Goal: Task Accomplishment & Management: Use online tool/utility

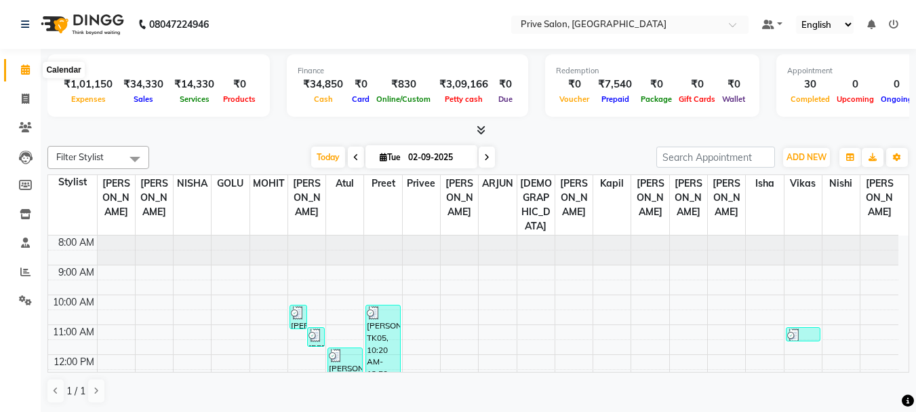
click at [22, 69] on icon at bounding box center [25, 69] width 9 height 10
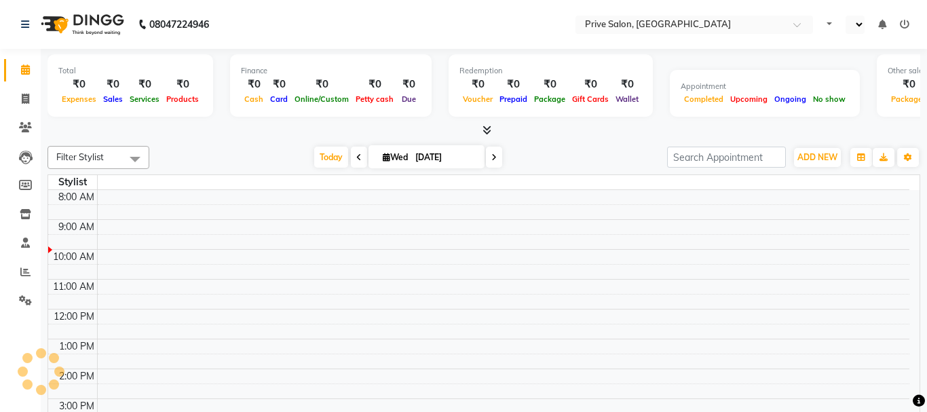
select select "en"
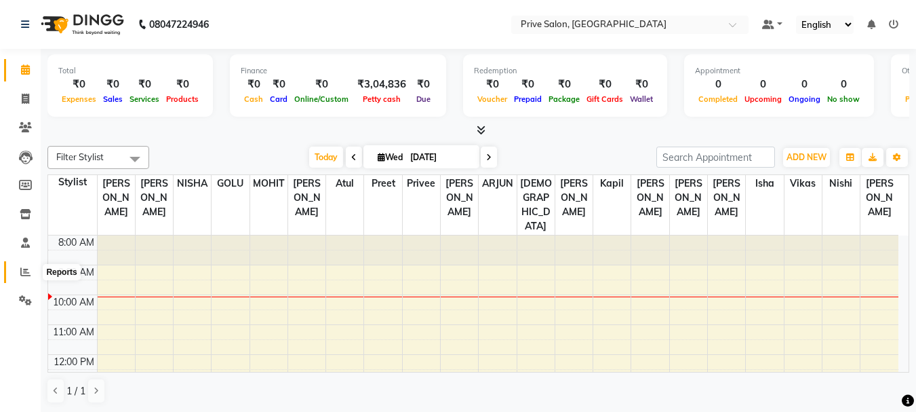
click at [22, 267] on icon at bounding box center [25, 272] width 10 height 10
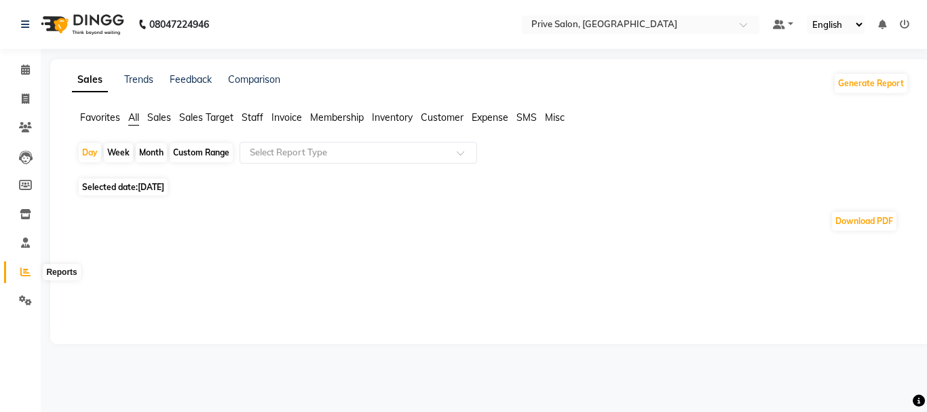
click at [25, 268] on icon at bounding box center [25, 272] width 10 height 10
click at [153, 184] on span "[DATE]" at bounding box center [151, 187] width 26 height 10
select select "9"
select select "2025"
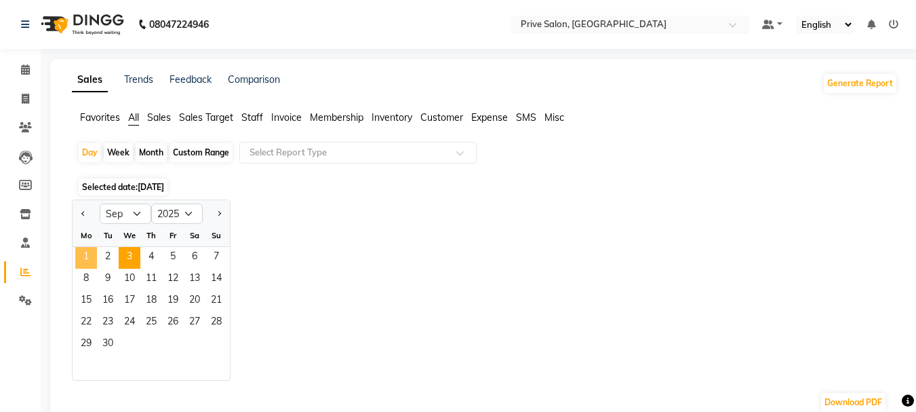
click at [89, 256] on span "1" at bounding box center [86, 258] width 22 height 22
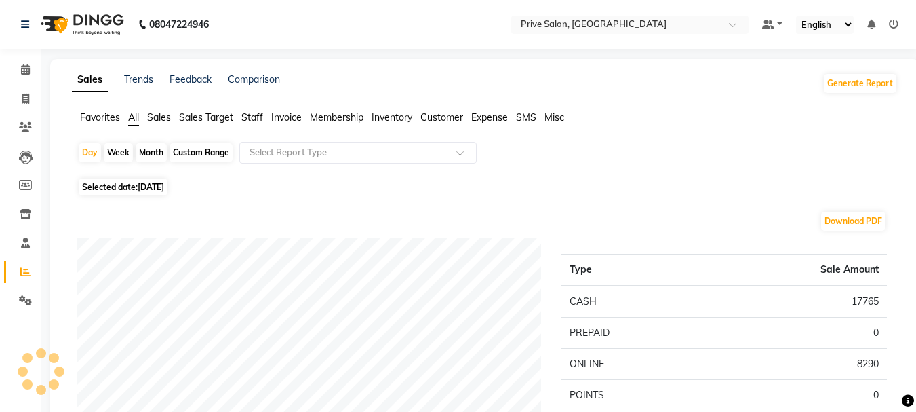
click at [263, 115] on span "Staff" at bounding box center [252, 117] width 22 height 12
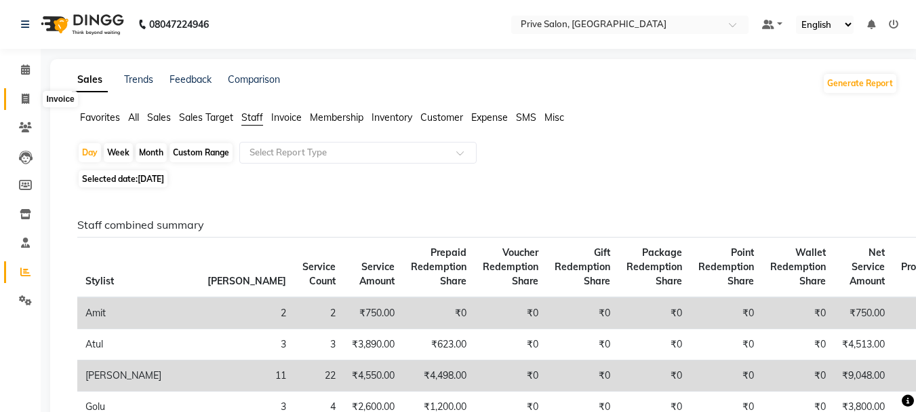
click at [23, 96] on icon at bounding box center [25, 99] width 7 height 10
select select "service"
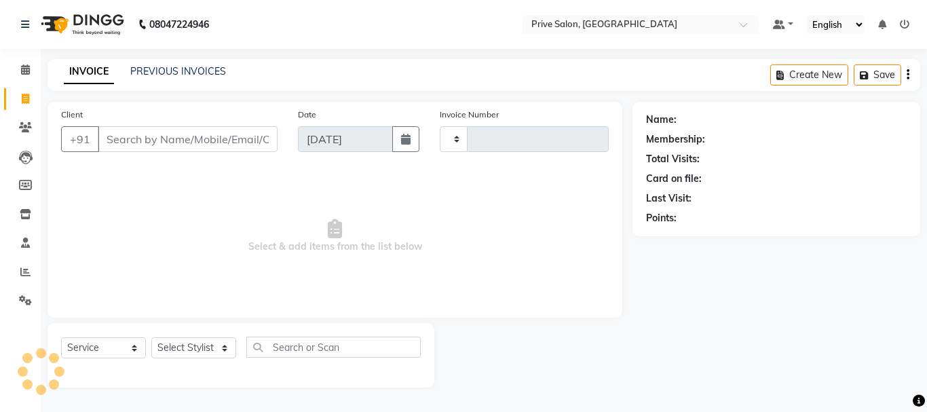
type input "7977"
select select "136"
click at [24, 65] on icon at bounding box center [25, 69] width 9 height 10
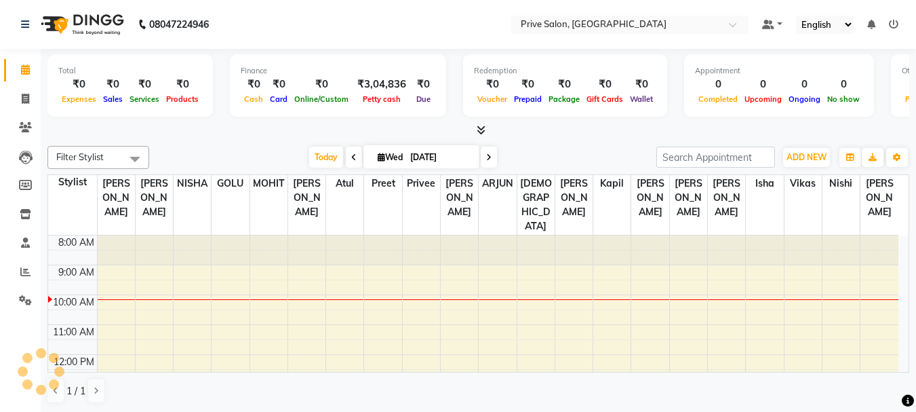
scroll to position [60, 0]
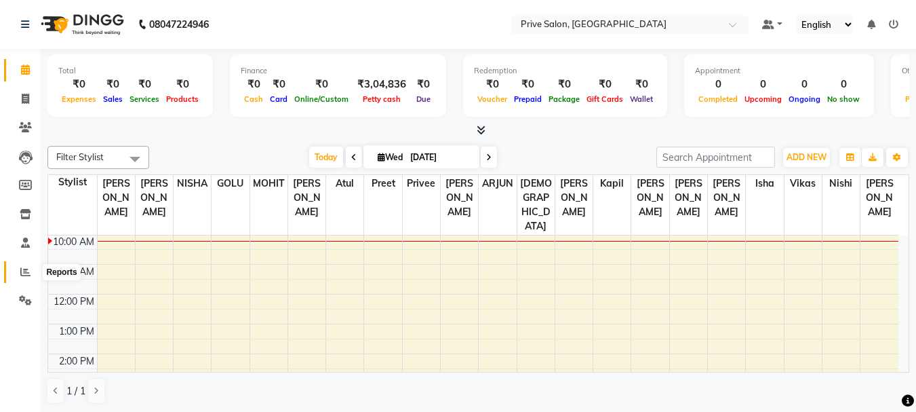
click at [23, 269] on icon at bounding box center [25, 272] width 10 height 10
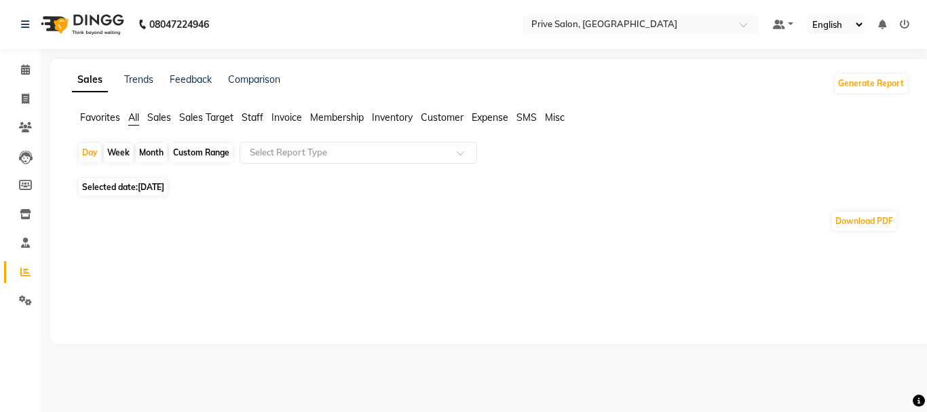
click at [164, 189] on span "[DATE]" at bounding box center [151, 187] width 26 height 10
select select "9"
select select "2025"
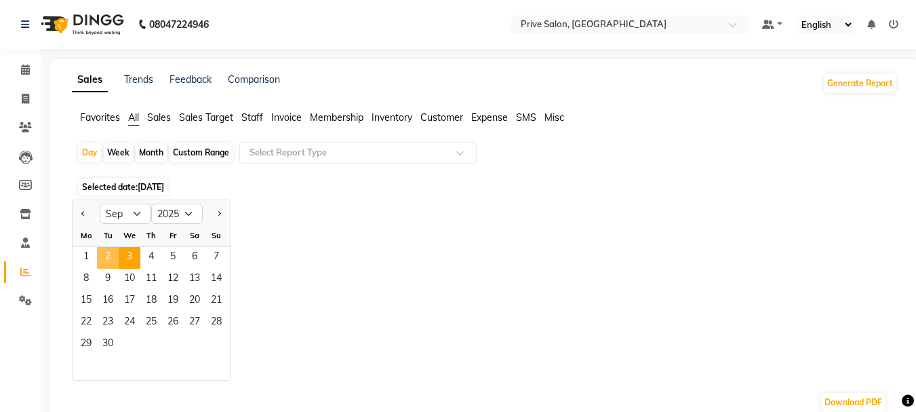
click at [113, 255] on span "2" at bounding box center [108, 258] width 22 height 22
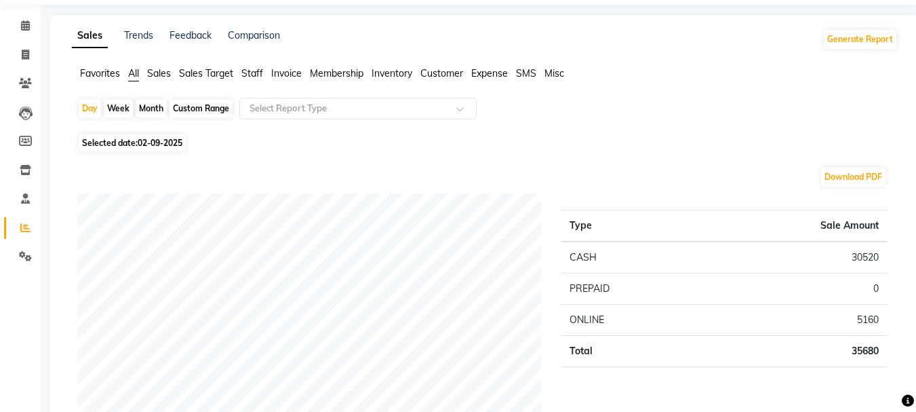
scroll to position [10, 0]
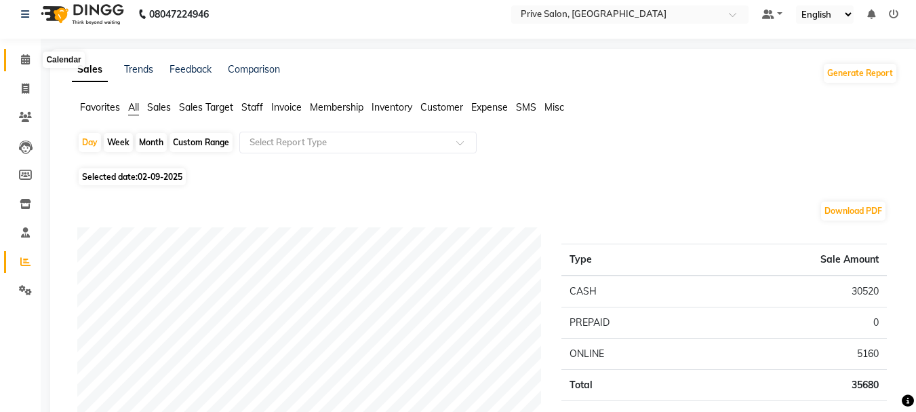
click at [21, 58] on icon at bounding box center [25, 59] width 9 height 10
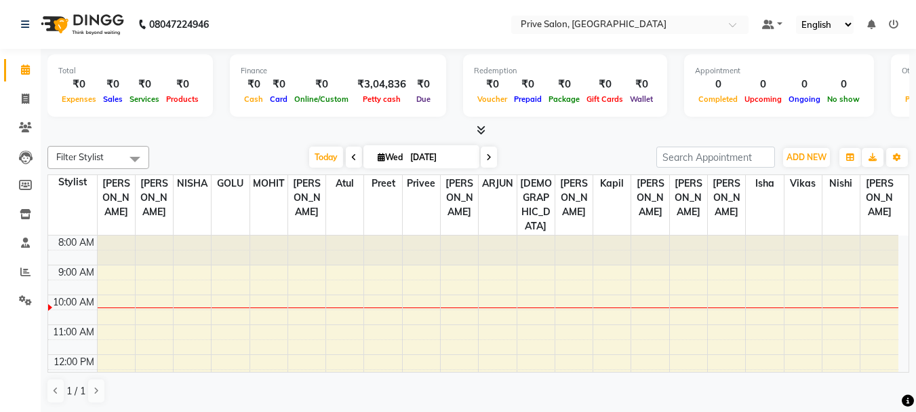
click at [0, 169] on li "Leads" at bounding box center [20, 156] width 41 height 29
click at [0, 170] on li "Leads" at bounding box center [20, 156] width 41 height 29
click at [28, 100] on icon at bounding box center [25, 99] width 7 height 10
select select "service"
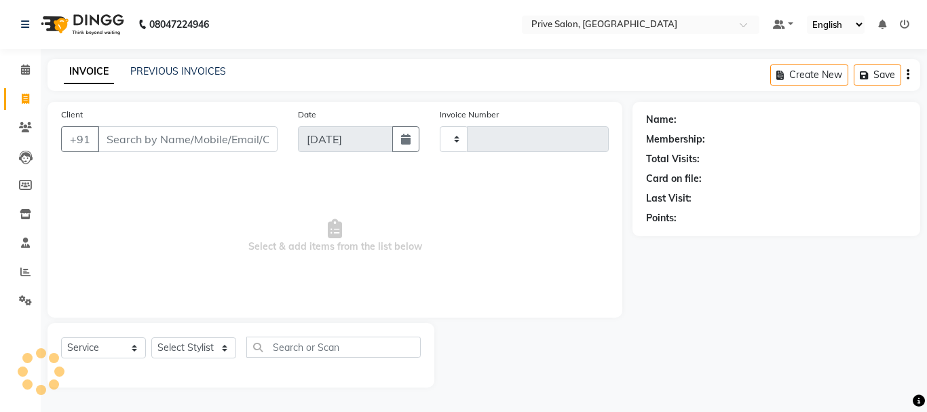
click at [145, 147] on input "Client" at bounding box center [188, 139] width 180 height 26
type input "7977"
select select "136"
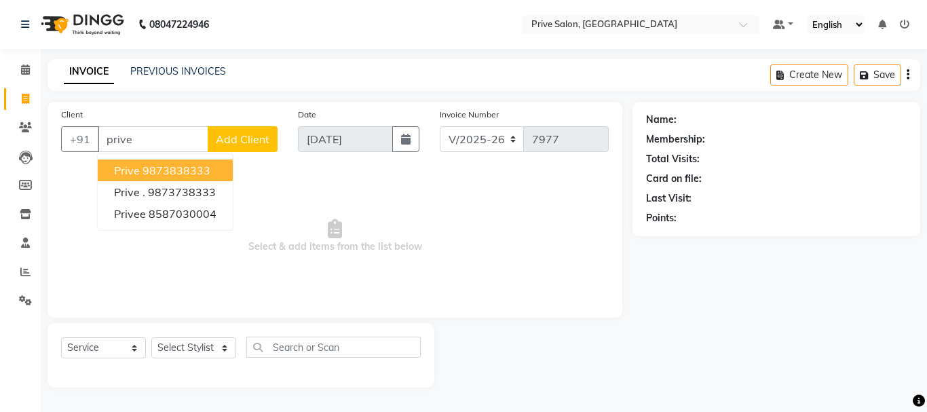
click at [139, 172] on button "prive 9873838333" at bounding box center [165, 170] width 135 height 22
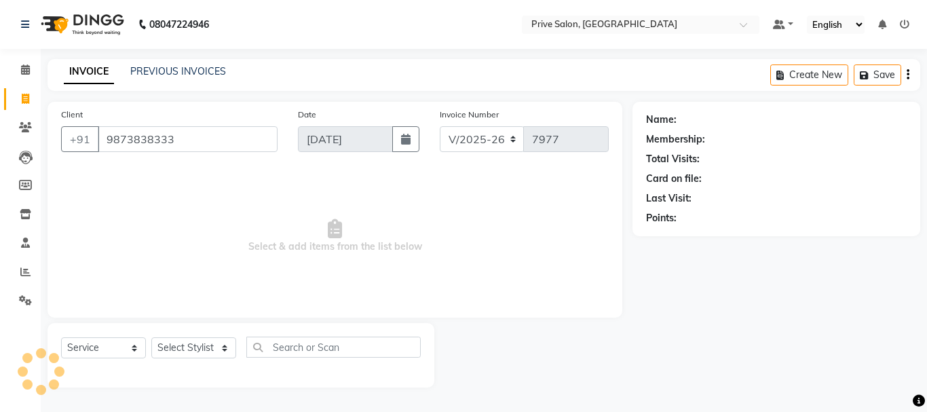
type input "9873838333"
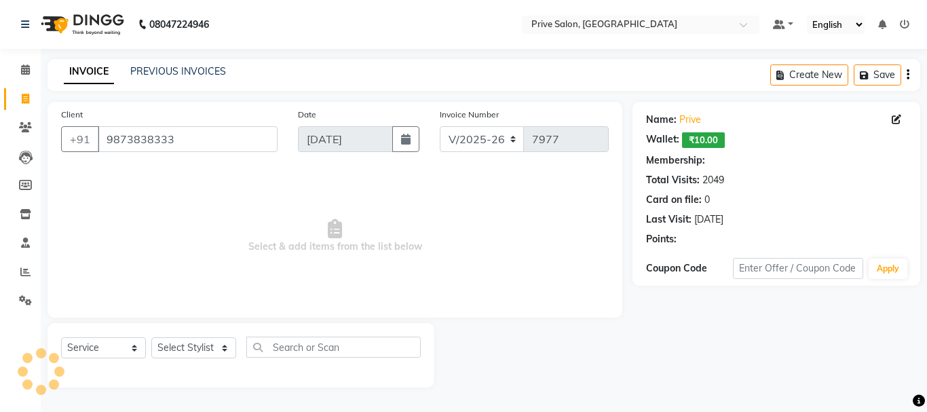
select select "1: Object"
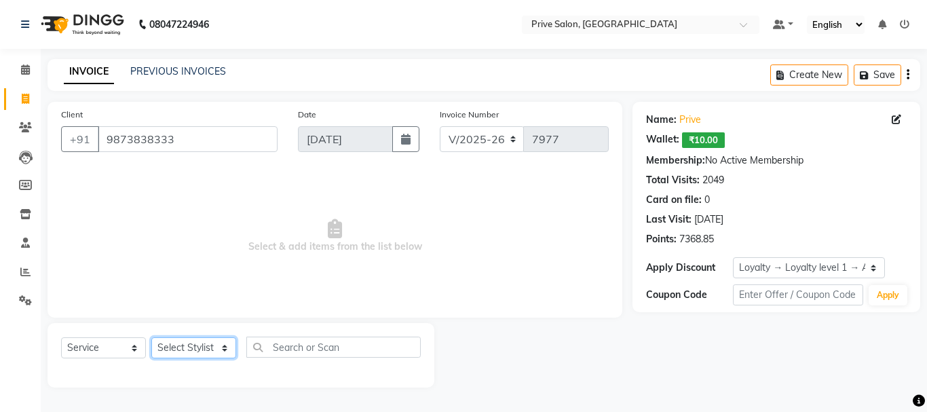
click at [218, 344] on select "Select Stylist amit ARJUN [PERSON_NAME] [PERSON_NAME] GOLU [PERSON_NAME] isha […" at bounding box center [193, 347] width 85 height 21
select select "3992"
click at [151, 337] on select "Select Stylist amit ARJUN [PERSON_NAME] [PERSON_NAME] GOLU [PERSON_NAME] isha […" at bounding box center [193, 347] width 85 height 21
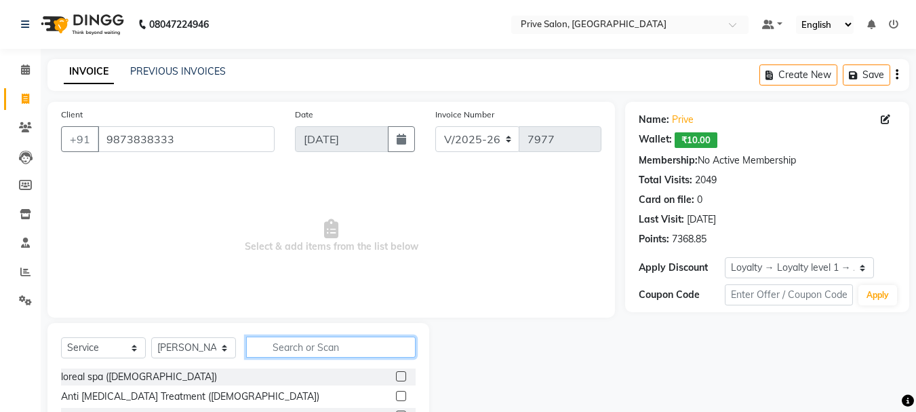
click at [288, 348] on input "text" at bounding box center [331, 346] width 170 height 21
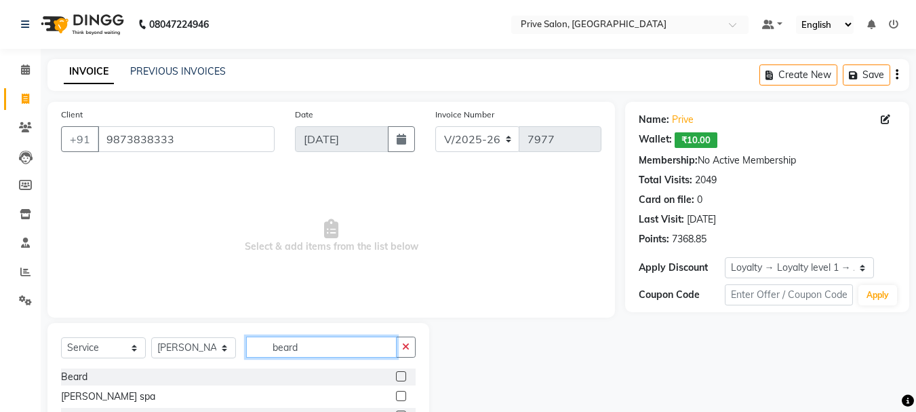
type input "beard"
click at [399, 376] on label at bounding box center [401, 376] width 10 height 10
click at [399, 376] on input "checkbox" at bounding box center [400, 376] width 9 height 9
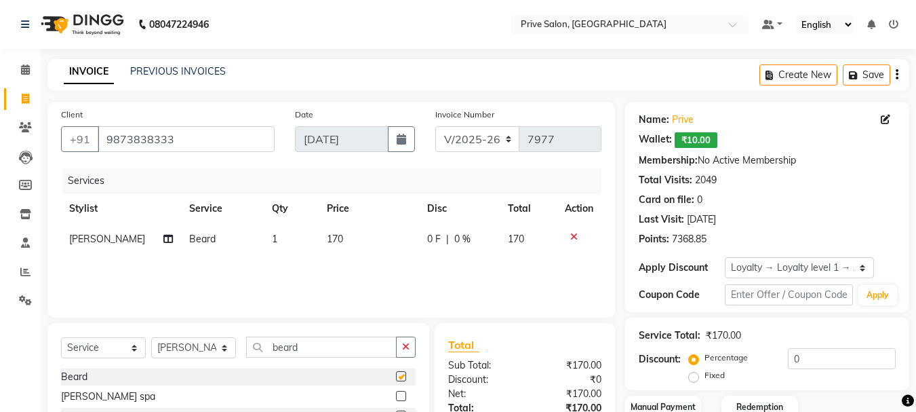
checkbox input "false"
click at [335, 223] on th "Price" at bounding box center [369, 208] width 100 height 31
click at [351, 240] on td "170" at bounding box center [369, 239] width 100 height 31
select select "3992"
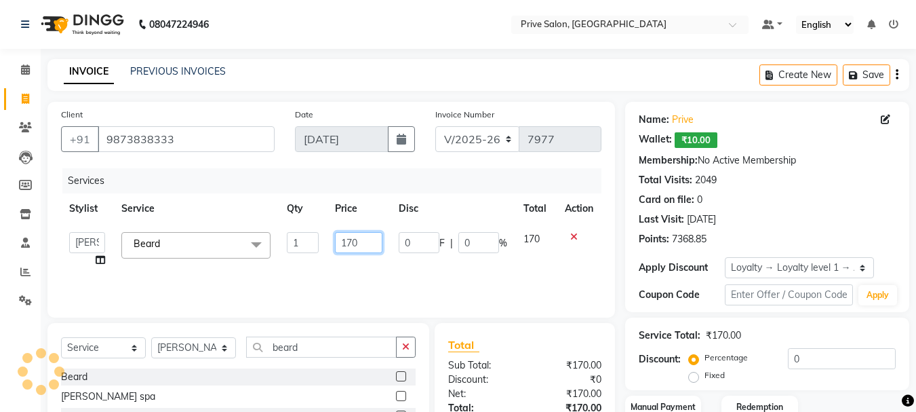
click at [350, 241] on input "170" at bounding box center [358, 242] width 47 height 21
type input "150"
click at [357, 267] on div "Services Stylist Service Qty Price Disc Total Action amit ARJUN Atul [PERSON_NA…" at bounding box center [331, 236] width 541 height 136
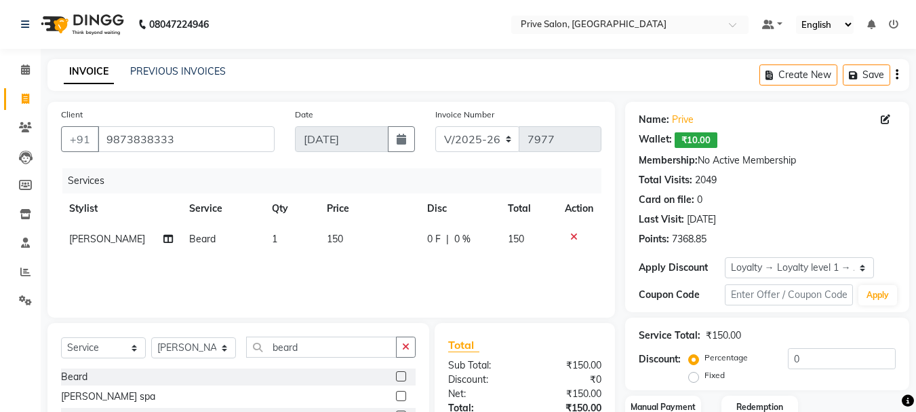
scroll to position [102, 0]
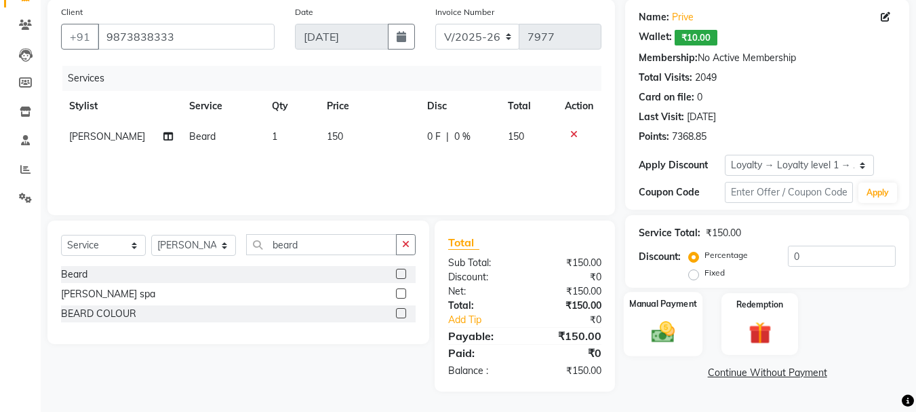
click at [687, 322] on div "Manual Payment" at bounding box center [663, 324] width 79 height 64
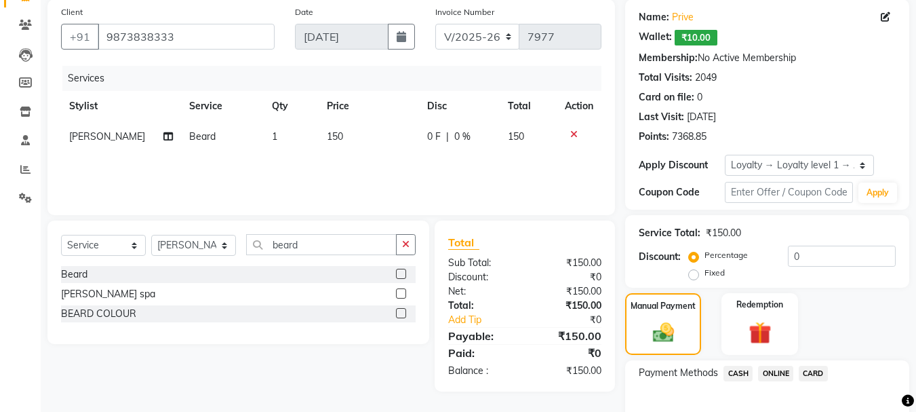
click at [735, 369] on span "CASH" at bounding box center [738, 374] width 29 height 16
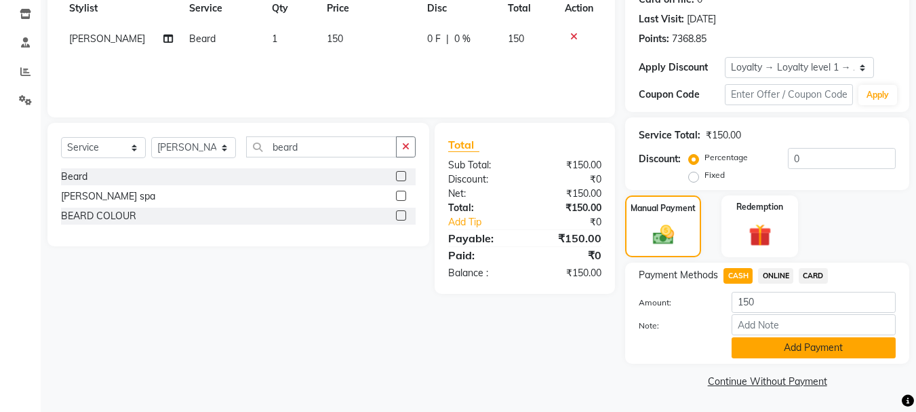
click at [851, 350] on button "Add Payment" at bounding box center [814, 347] width 164 height 21
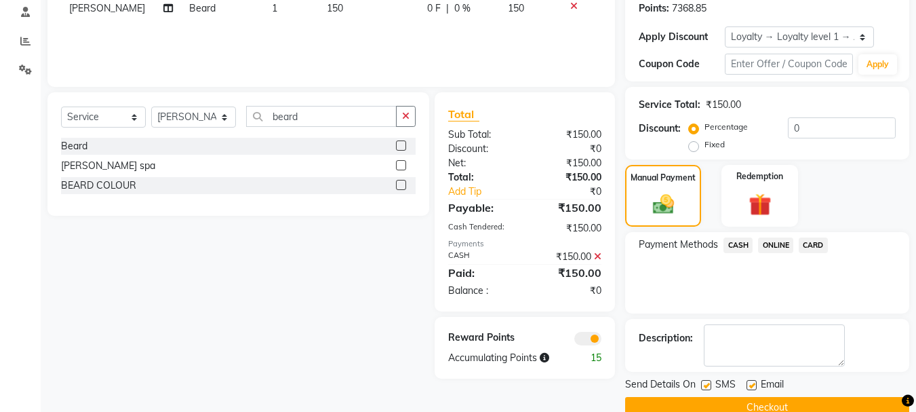
scroll to position [257, 0]
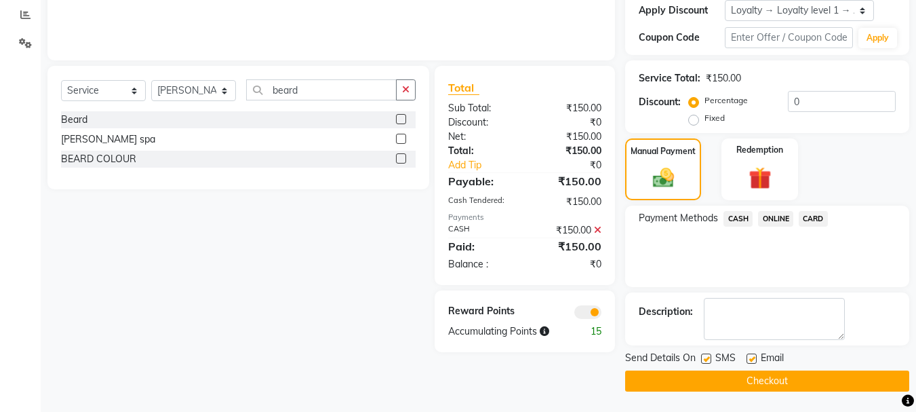
click at [844, 394] on main "INVOICE PREVIOUS INVOICES Create New Save Client [PHONE_NUMBER] Date [DATE] Inv…" at bounding box center [479, 107] width 876 height 610
click at [724, 379] on button "Checkout" at bounding box center [767, 380] width 284 height 21
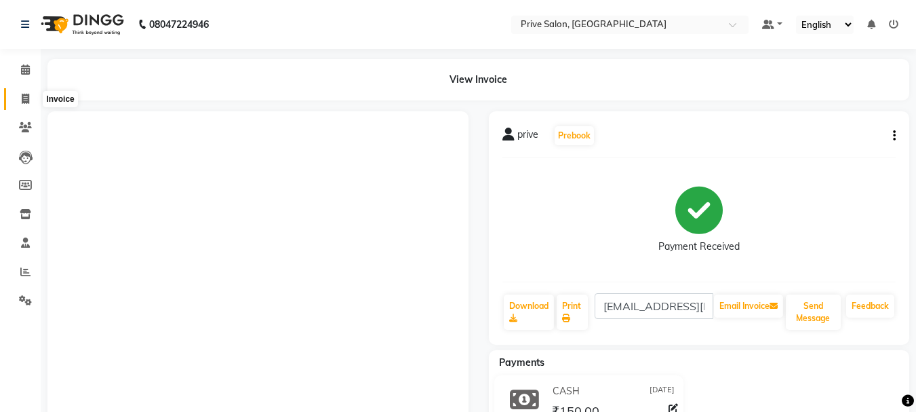
click at [26, 98] on icon at bounding box center [25, 99] width 7 height 10
select select "service"
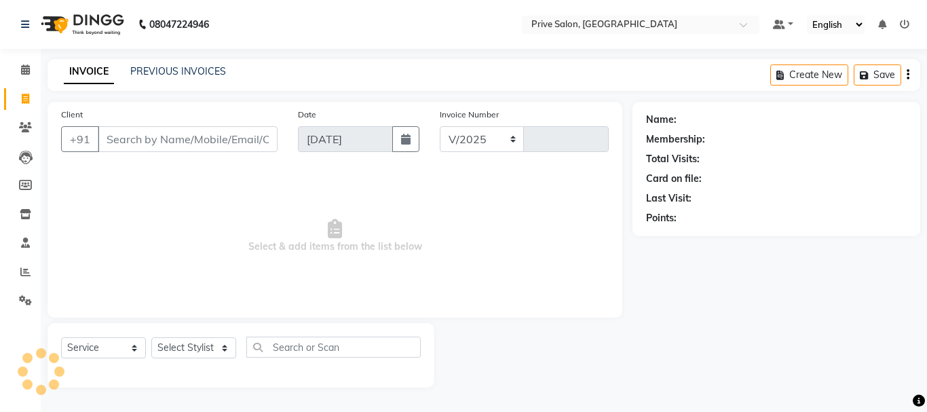
select select "136"
type input "7978"
click at [205, 142] on input "Client" at bounding box center [188, 139] width 180 height 26
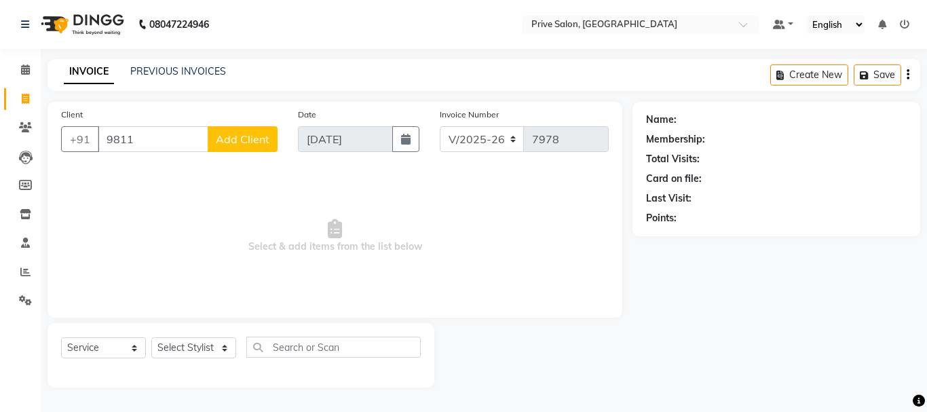
type input "9811"
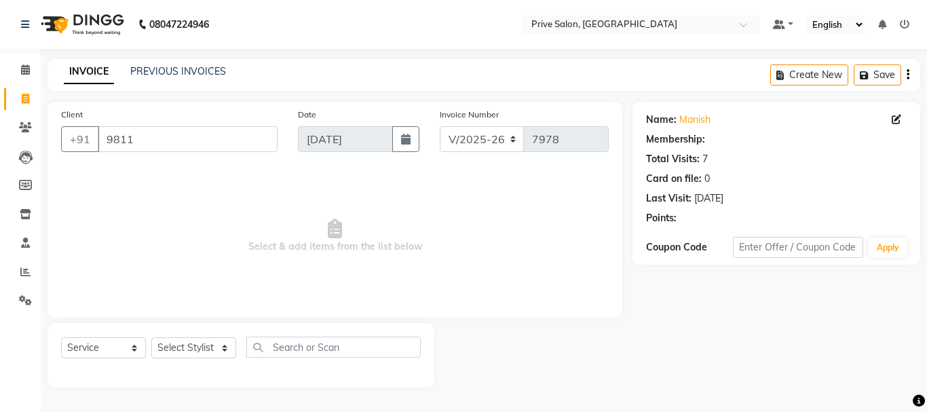
select select "1: Object"
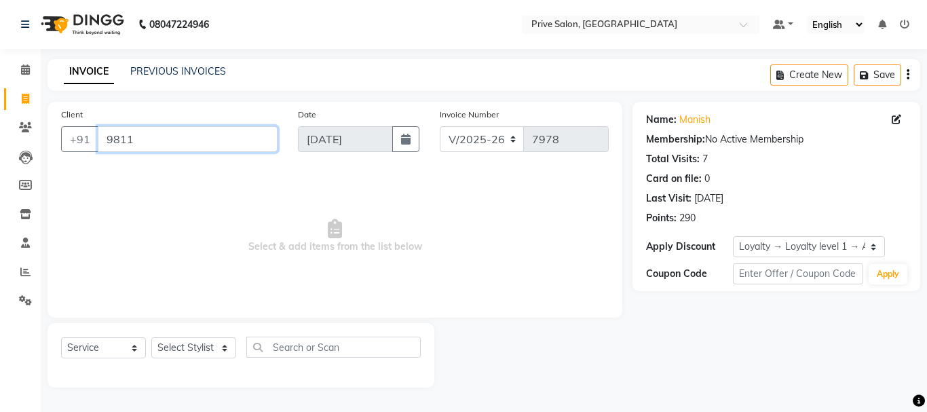
click at [193, 142] on input "9811" at bounding box center [188, 139] width 180 height 26
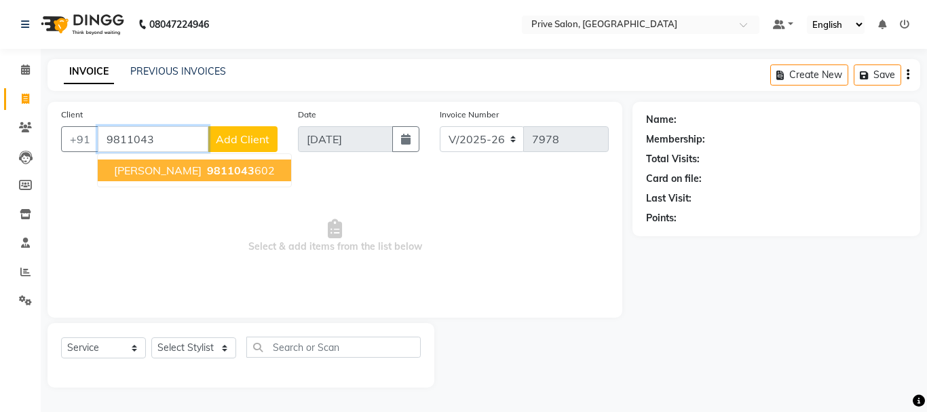
click at [207, 165] on span "9811043" at bounding box center [230, 170] width 47 height 14
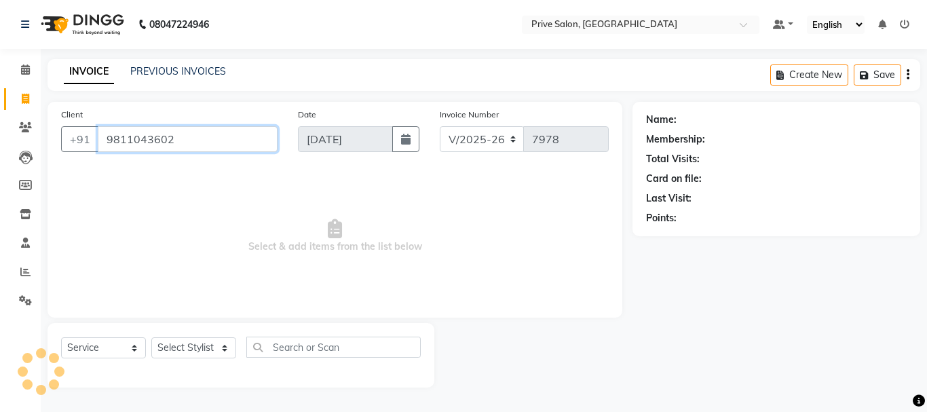
type input "9811043602"
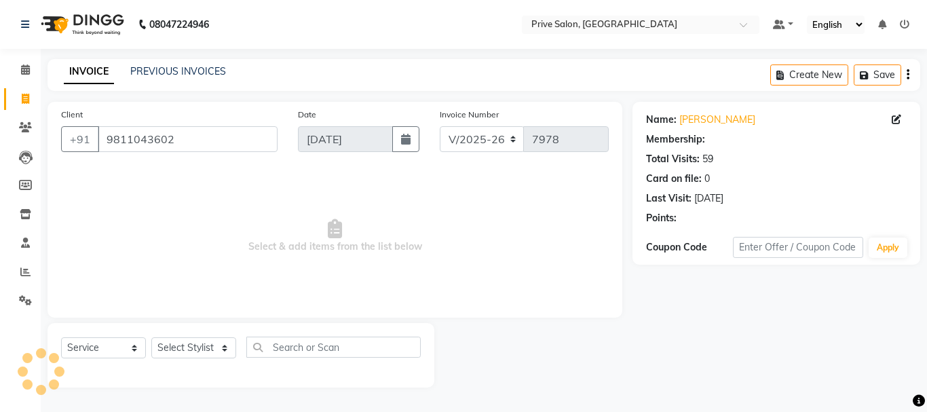
select select "1: Object"
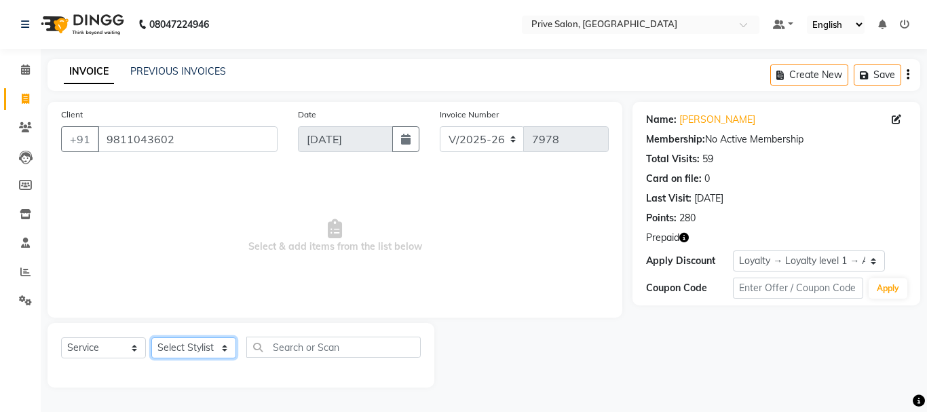
click at [187, 351] on select "Select Stylist amit ARJUN [PERSON_NAME] [PERSON_NAME] GOLU [PERSON_NAME] isha […" at bounding box center [193, 347] width 85 height 21
click at [684, 236] on icon "button" at bounding box center [683, 237] width 9 height 9
click at [182, 347] on select "Select Stylist amit ARJUN [PERSON_NAME] [PERSON_NAME] GOLU [PERSON_NAME] isha […" at bounding box center [193, 347] width 85 height 21
select select "3992"
click at [151, 337] on select "Select Stylist amit ARJUN [PERSON_NAME] [PERSON_NAME] GOLU [PERSON_NAME] isha […" at bounding box center [193, 347] width 85 height 21
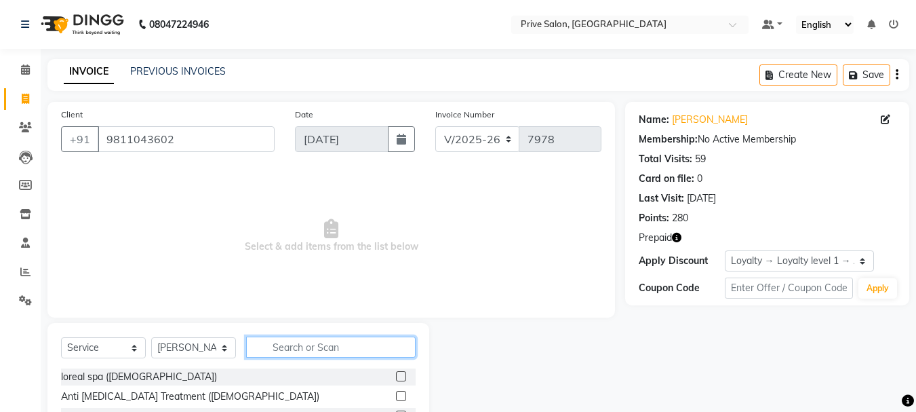
click at [346, 351] on input "text" at bounding box center [331, 346] width 170 height 21
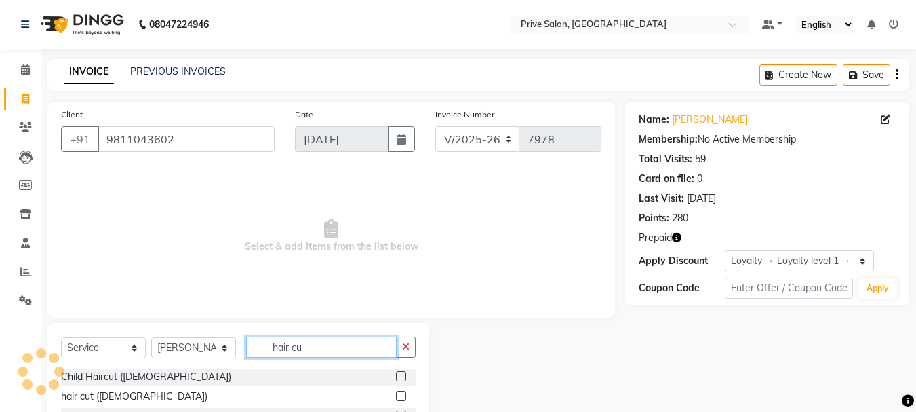
type input "hair cu"
click at [396, 395] on label at bounding box center [401, 396] width 10 height 10
click at [396, 395] on input "checkbox" at bounding box center [400, 396] width 9 height 9
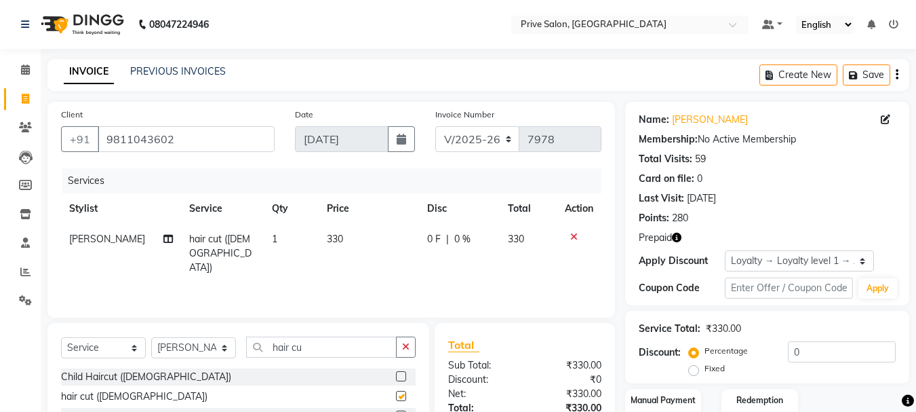
checkbox input "false"
click at [264, 240] on td "1" at bounding box center [291, 253] width 55 height 59
select select "3992"
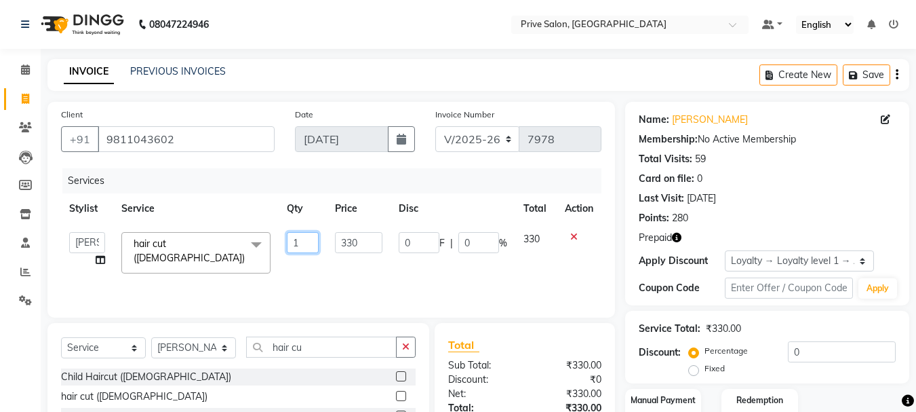
click at [301, 241] on input "1" at bounding box center [303, 242] width 33 height 21
type input "2"
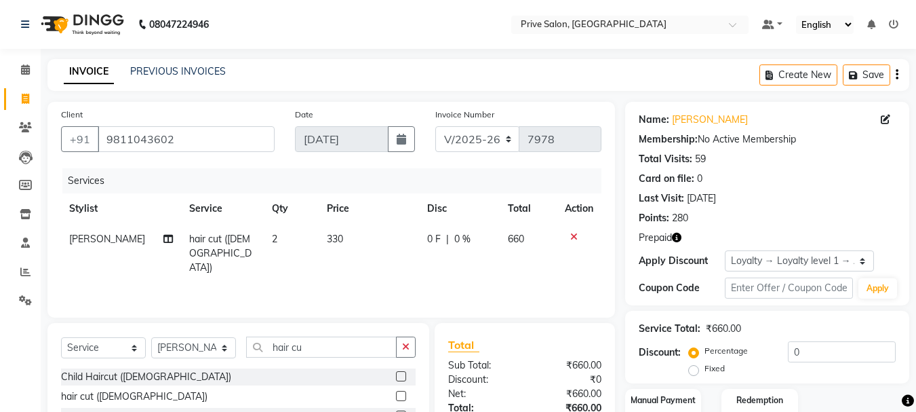
click at [315, 280] on div "Services Stylist Service Qty Price Disc Total Action [PERSON_NAME] hair cut ([D…" at bounding box center [331, 236] width 541 height 136
click at [339, 349] on input "hair cu" at bounding box center [321, 346] width 151 height 21
type input "h"
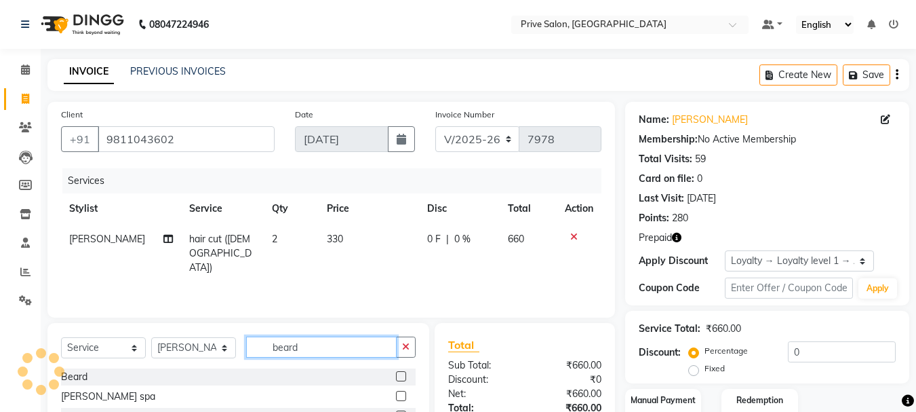
type input "beard"
click at [399, 375] on label at bounding box center [401, 376] width 10 height 10
click at [399, 375] on input "checkbox" at bounding box center [400, 376] width 9 height 9
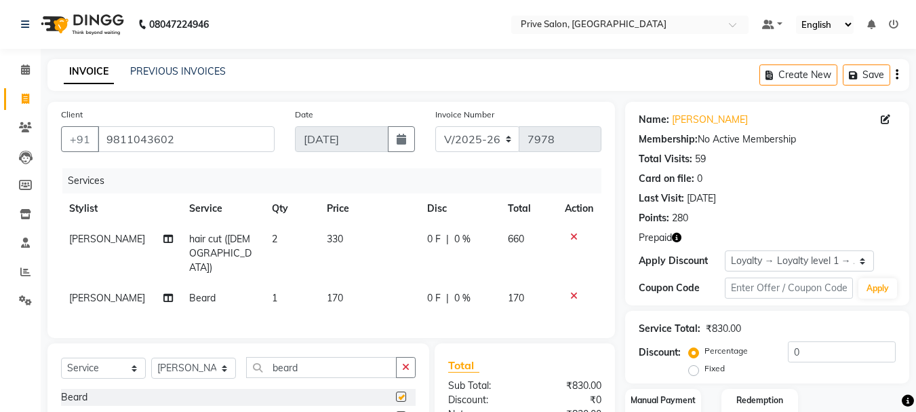
checkbox input "false"
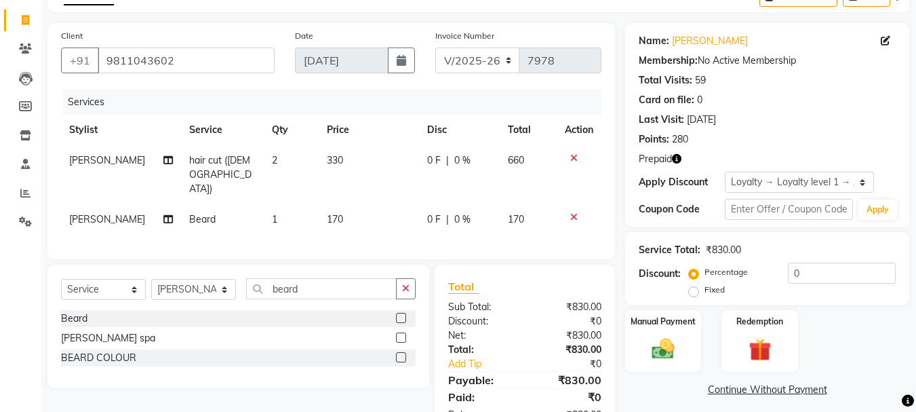
scroll to position [91, 0]
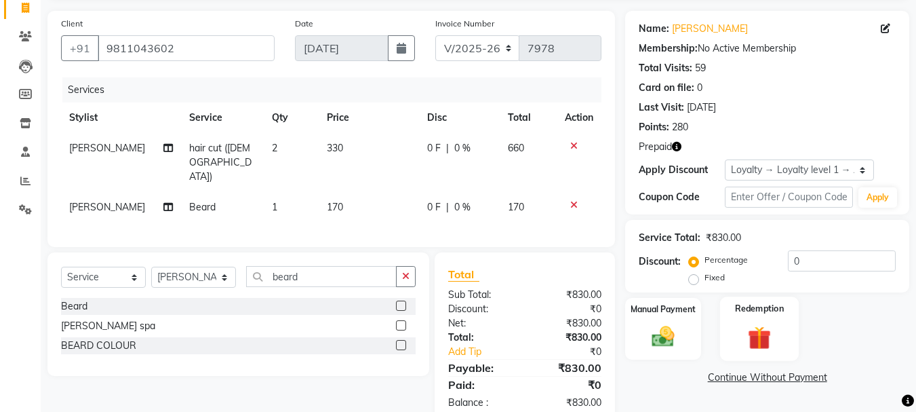
click at [788, 349] on div "Redemption" at bounding box center [759, 328] width 79 height 64
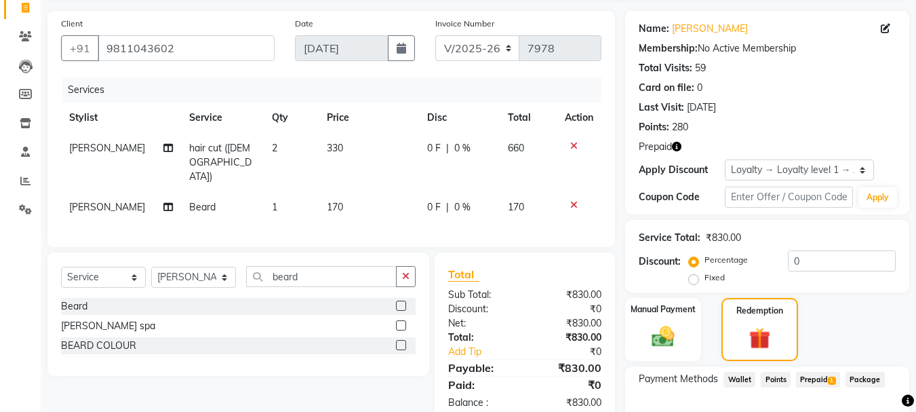
click at [816, 376] on span "Prepaid 1" at bounding box center [818, 380] width 44 height 16
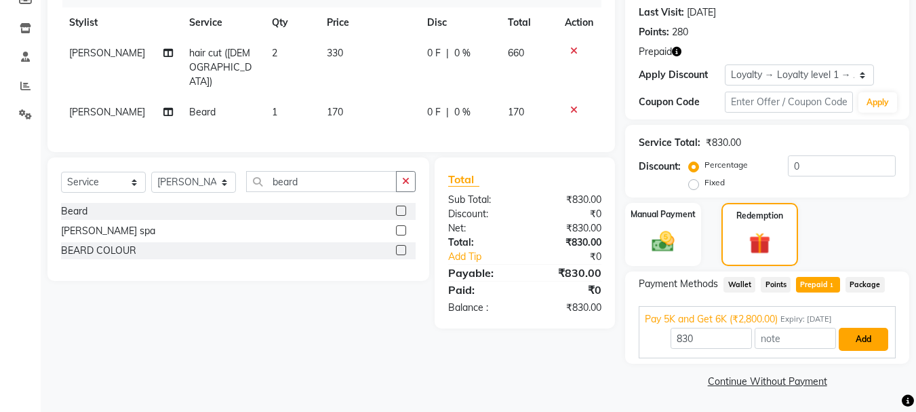
click at [865, 341] on button "Add" at bounding box center [864, 339] width 50 height 23
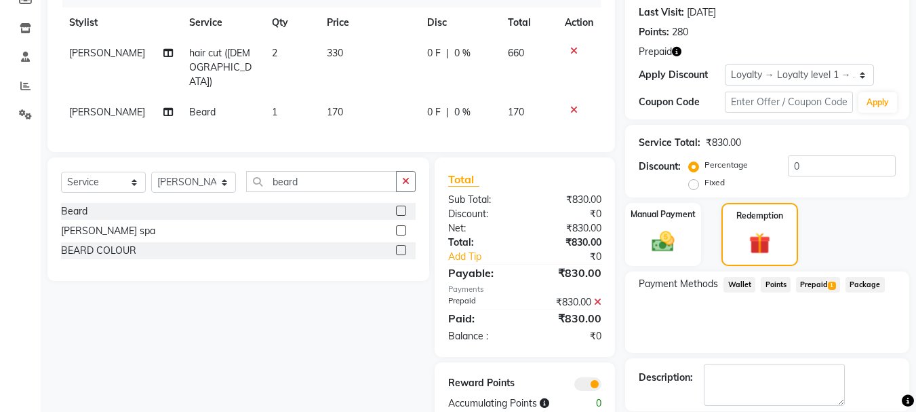
scroll to position [252, 0]
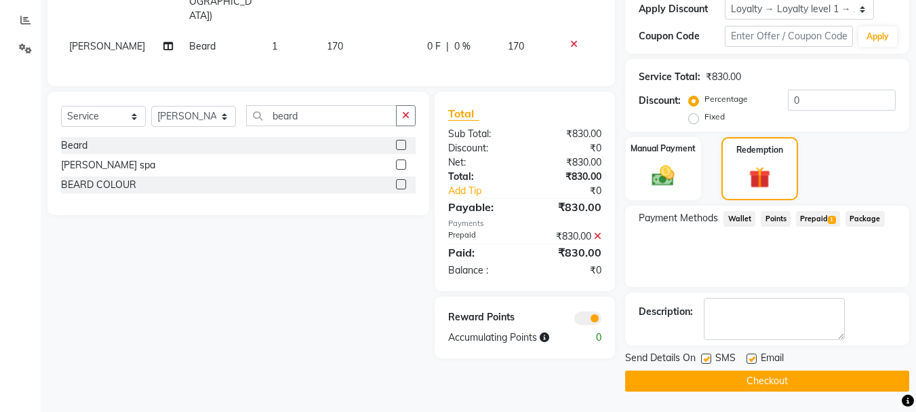
click at [817, 384] on button "Checkout" at bounding box center [767, 380] width 284 height 21
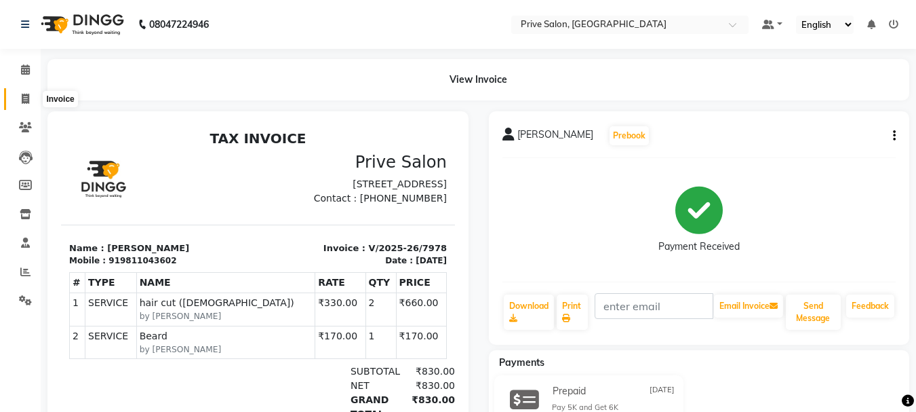
click at [19, 96] on span at bounding box center [26, 100] width 24 height 16
select select "service"
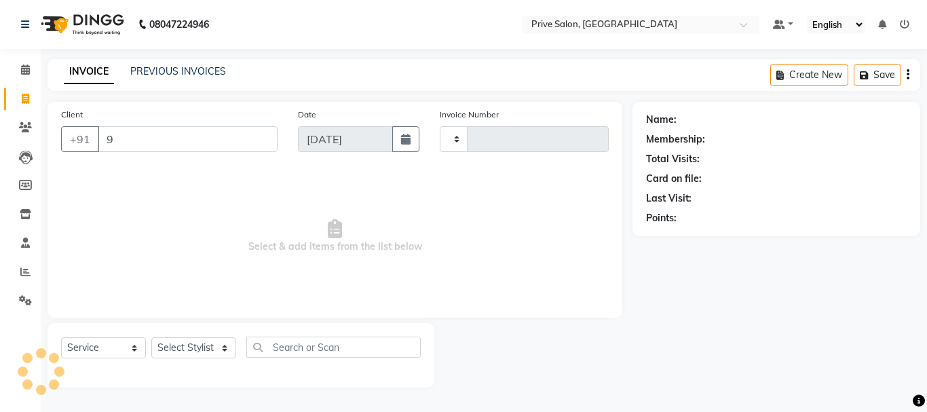
type input "99"
type input "7979"
type input "999"
select select "136"
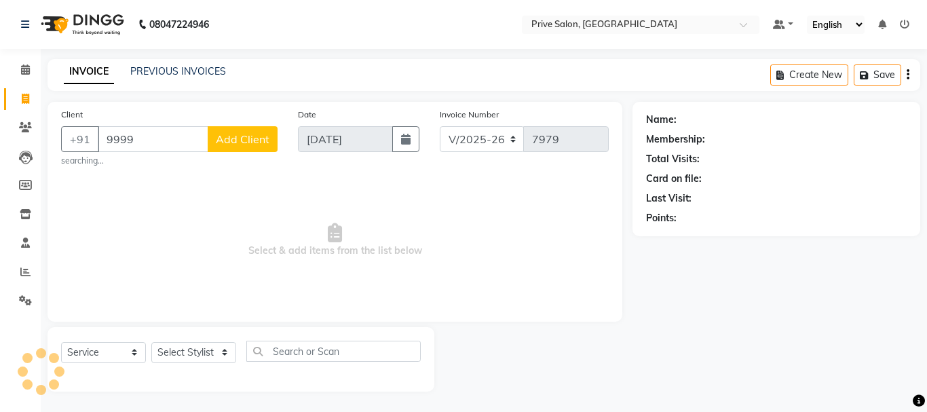
type input "9999"
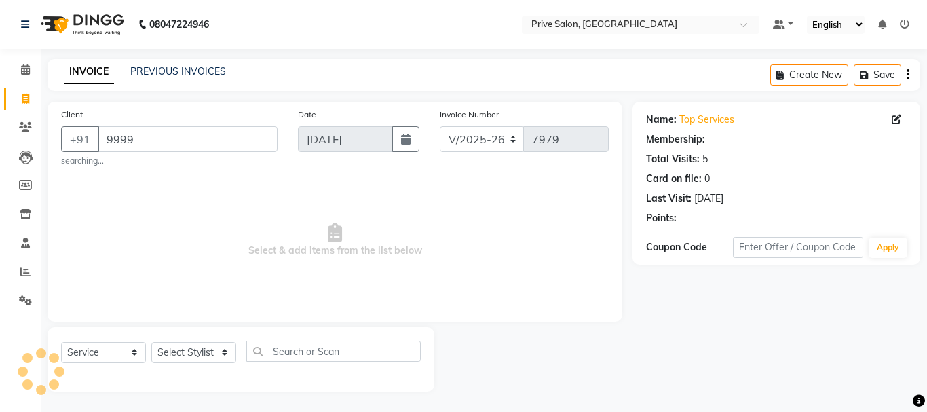
select select "1: Object"
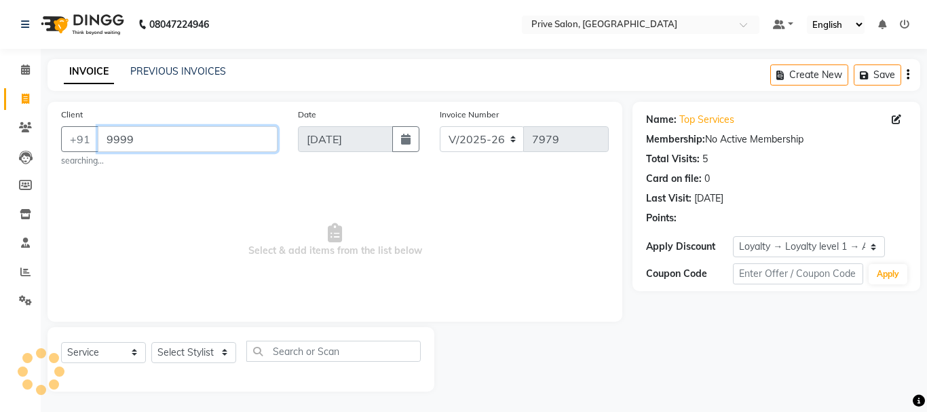
click at [212, 141] on input "9999" at bounding box center [188, 139] width 180 height 26
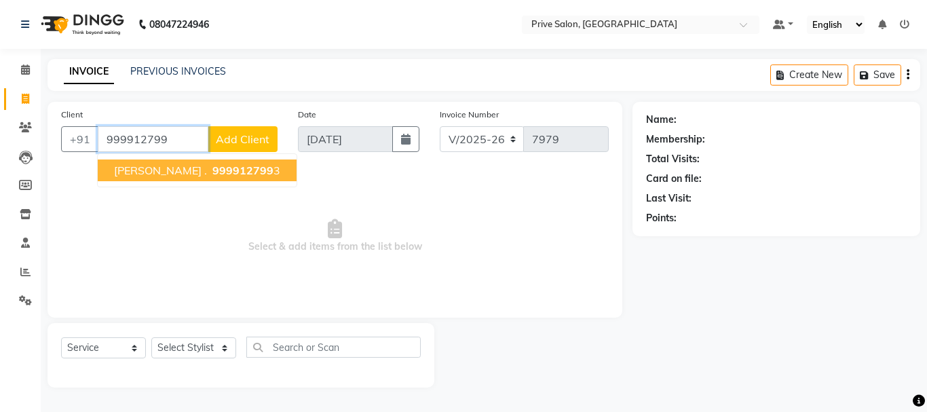
click at [212, 170] on span "999912799" at bounding box center [242, 170] width 61 height 14
type input "9999127993"
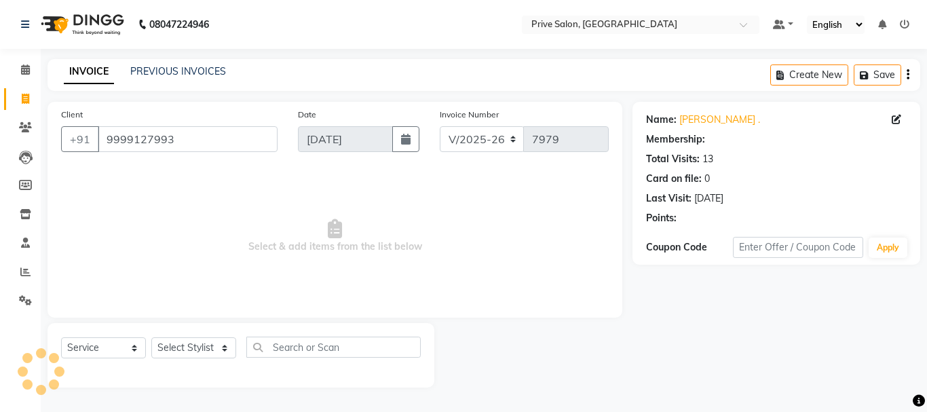
select select "1: Object"
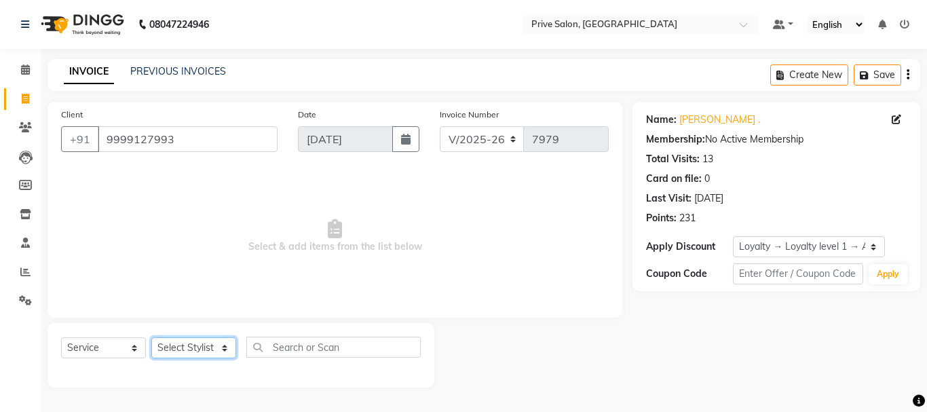
click at [189, 357] on select "Select Stylist amit ARJUN [PERSON_NAME] [PERSON_NAME] GOLU [PERSON_NAME] isha […" at bounding box center [193, 347] width 85 height 21
select select "30812"
click at [151, 337] on select "Select Stylist amit ARJUN [PERSON_NAME] [PERSON_NAME] GOLU [PERSON_NAME] isha […" at bounding box center [193, 347] width 85 height 21
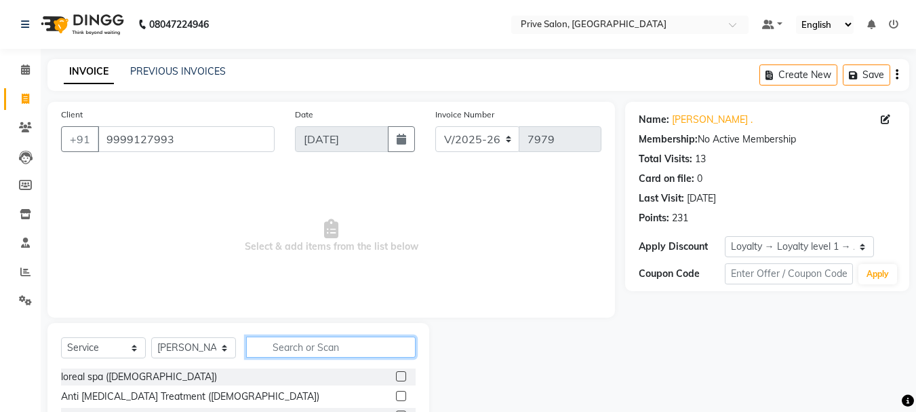
click at [362, 344] on input "text" at bounding box center [331, 346] width 170 height 21
type input "hair cut"
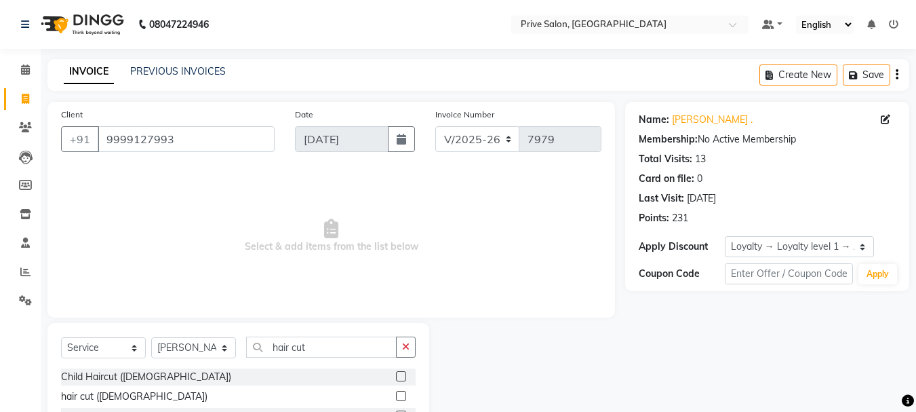
click at [400, 396] on label at bounding box center [401, 396] width 10 height 10
click at [400, 396] on input "checkbox" at bounding box center [400, 396] width 9 height 9
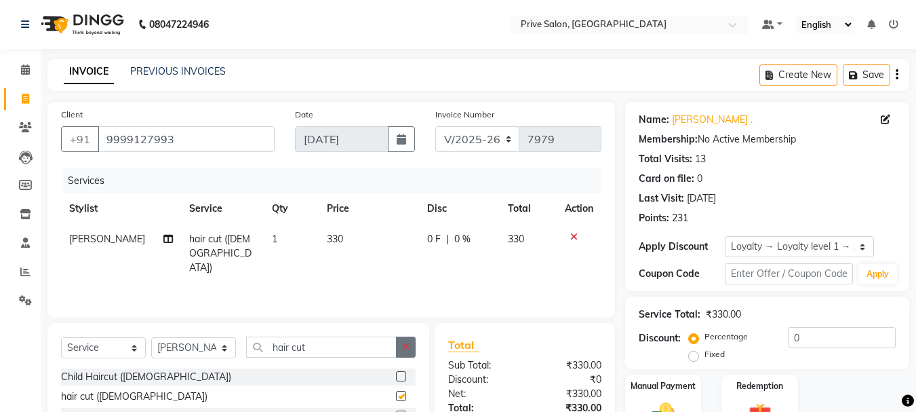
checkbox input "false"
click at [407, 350] on icon "button" at bounding box center [405, 346] width 7 height 9
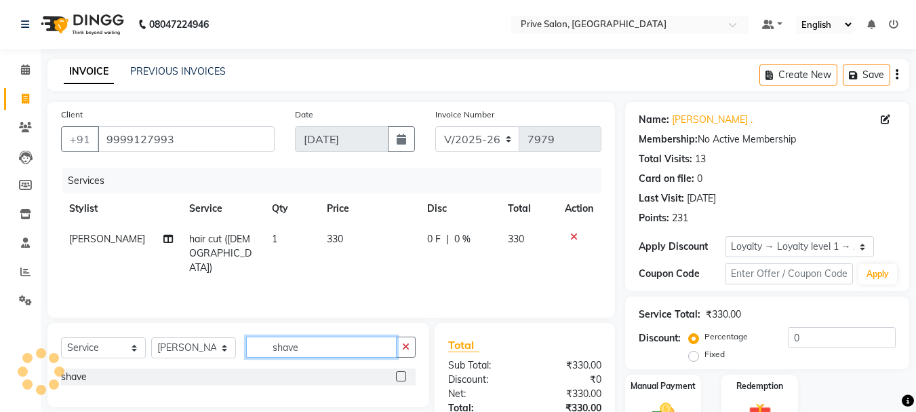
type input "shave"
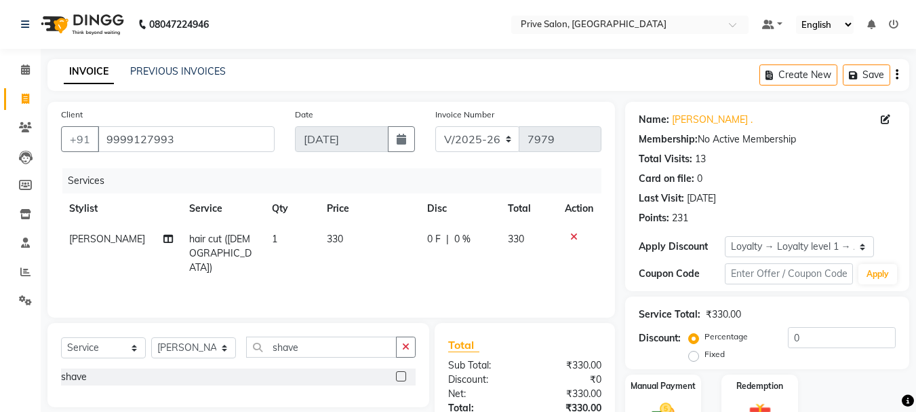
click at [397, 373] on label at bounding box center [401, 376] width 10 height 10
click at [397, 373] on input "checkbox" at bounding box center [400, 376] width 9 height 9
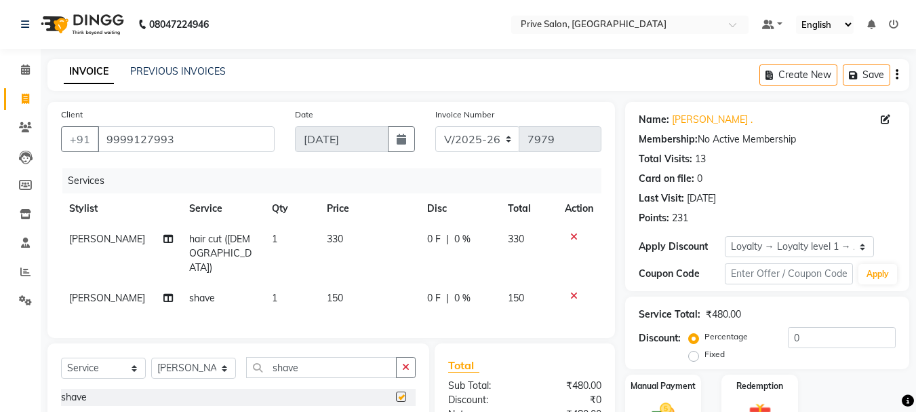
checkbox input "false"
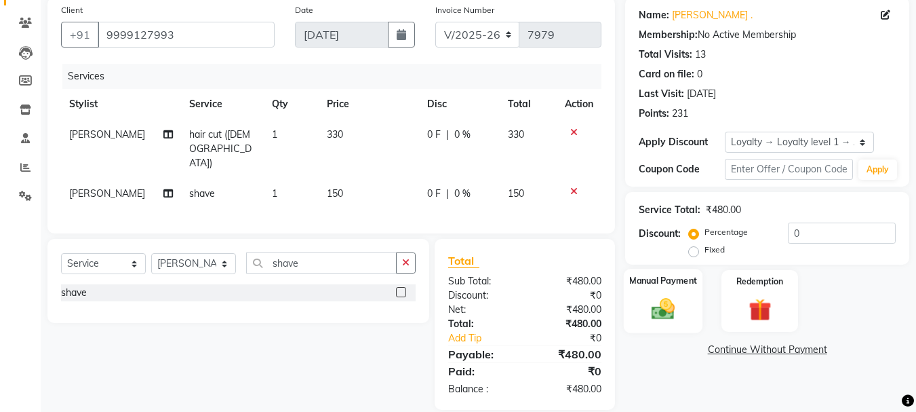
click at [657, 301] on img at bounding box center [663, 308] width 38 height 27
click at [743, 349] on span "CASH" at bounding box center [738, 351] width 29 height 16
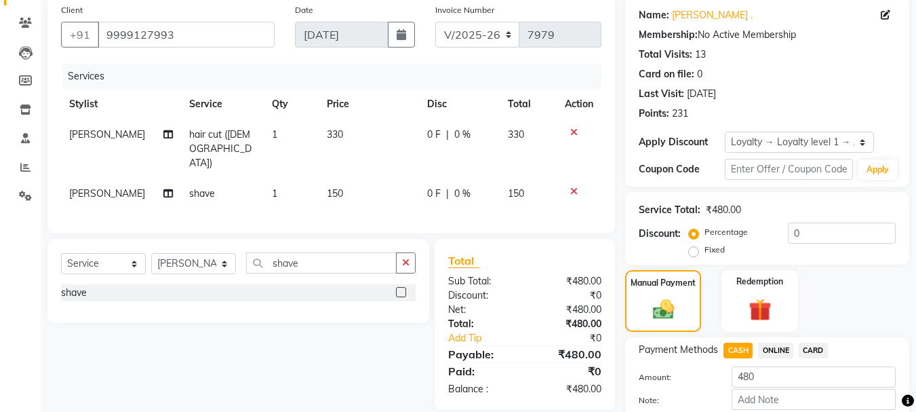
scroll to position [179, 0]
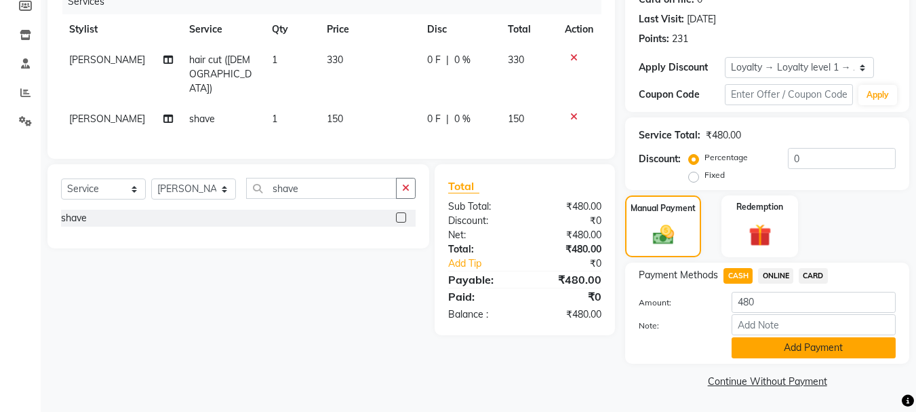
click at [849, 356] on button "Add Payment" at bounding box center [814, 347] width 164 height 21
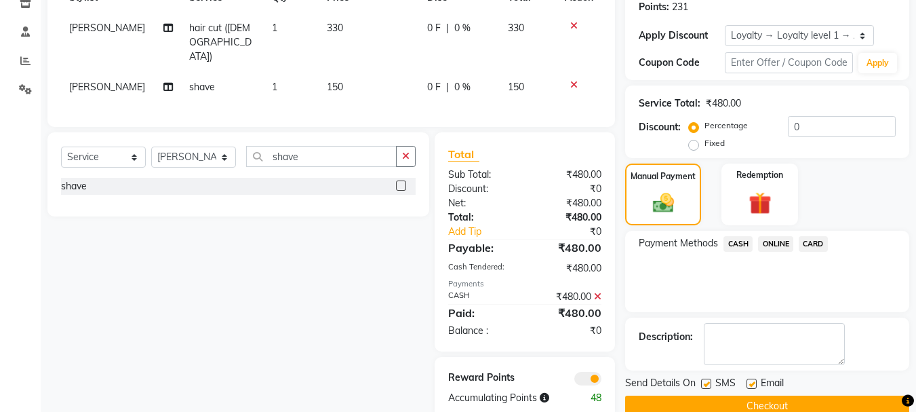
scroll to position [236, 0]
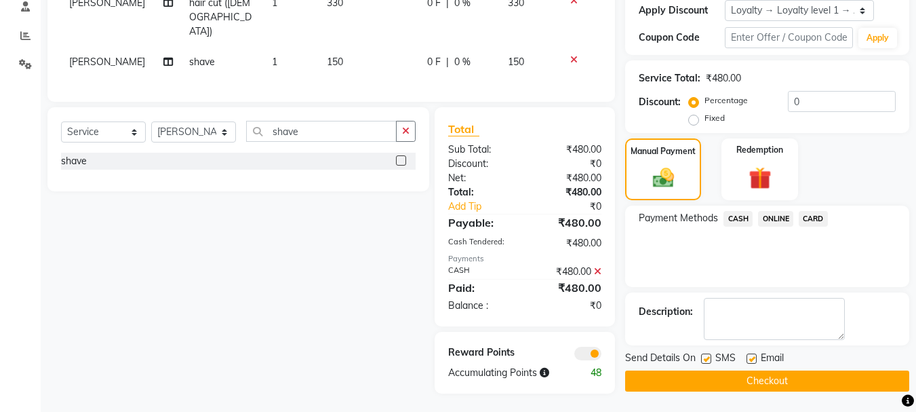
click at [857, 381] on button "Checkout" at bounding box center [767, 380] width 284 height 21
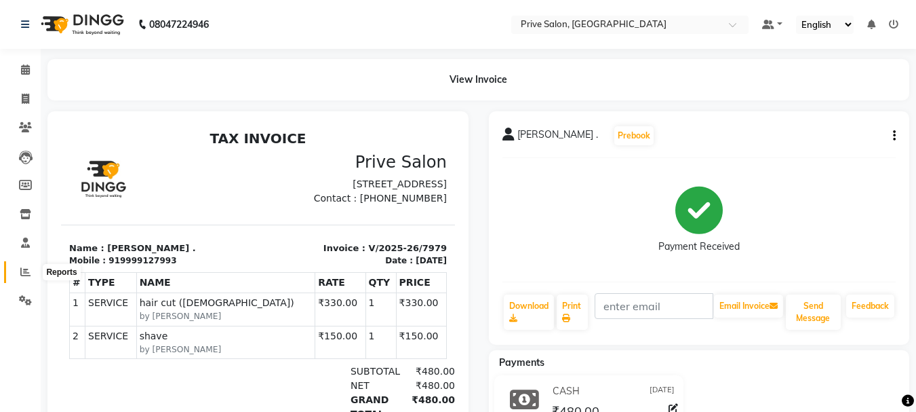
click at [16, 269] on span at bounding box center [26, 273] width 24 height 16
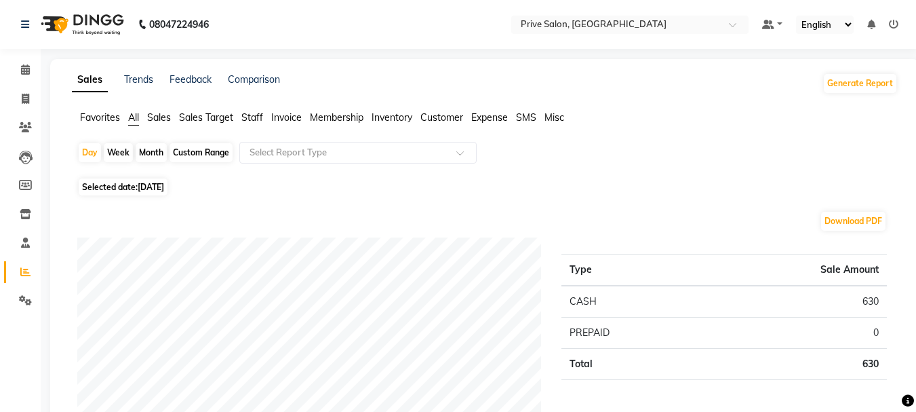
click at [164, 188] on span "[DATE]" at bounding box center [151, 187] width 26 height 10
select select "9"
select select "2025"
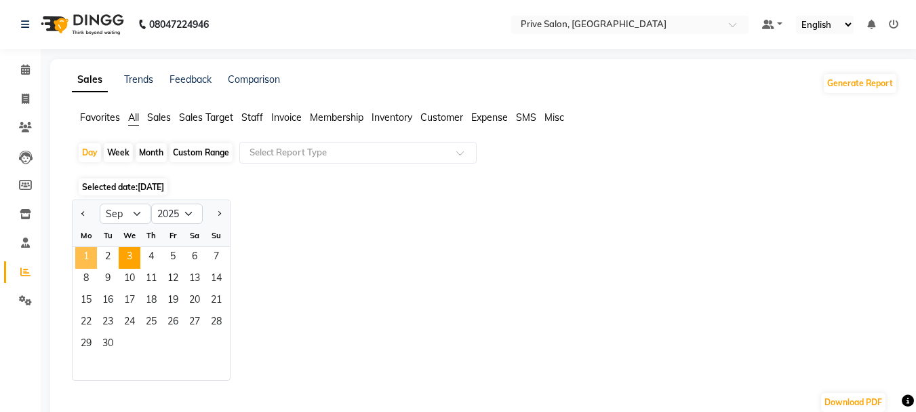
click at [87, 261] on span "1" at bounding box center [86, 258] width 22 height 22
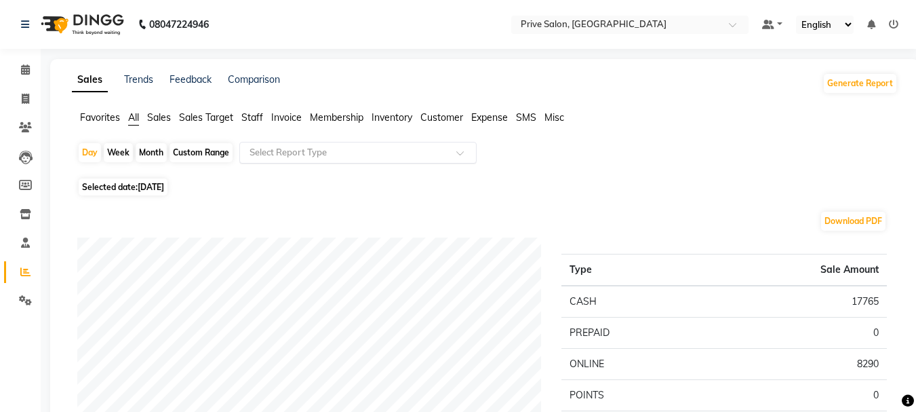
click at [376, 149] on input "text" at bounding box center [344, 153] width 195 height 14
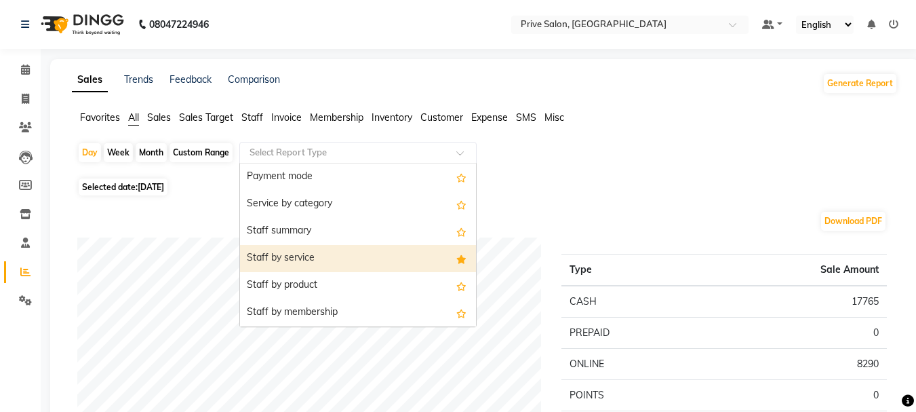
click at [347, 258] on div "Staff by service" at bounding box center [358, 258] width 236 height 27
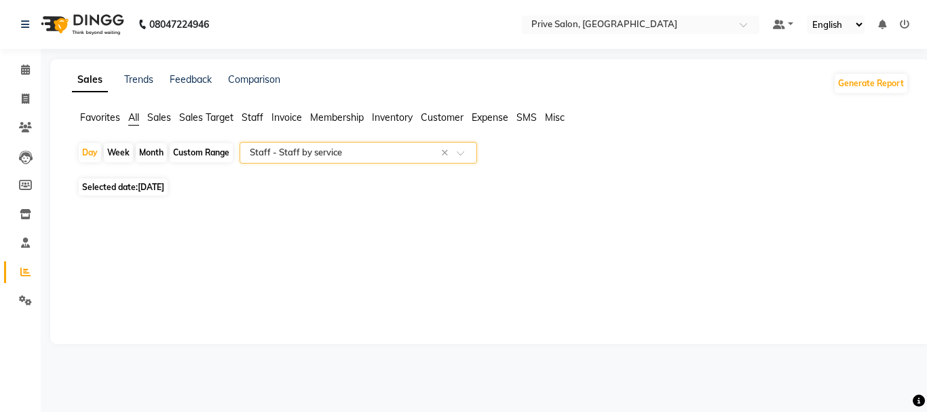
select select "full_report"
select select "csv"
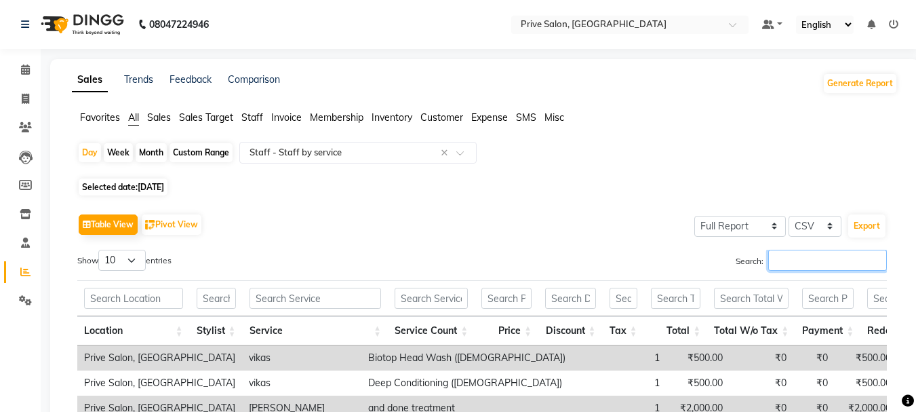
click at [794, 260] on input "Search:" at bounding box center [827, 260] width 119 height 21
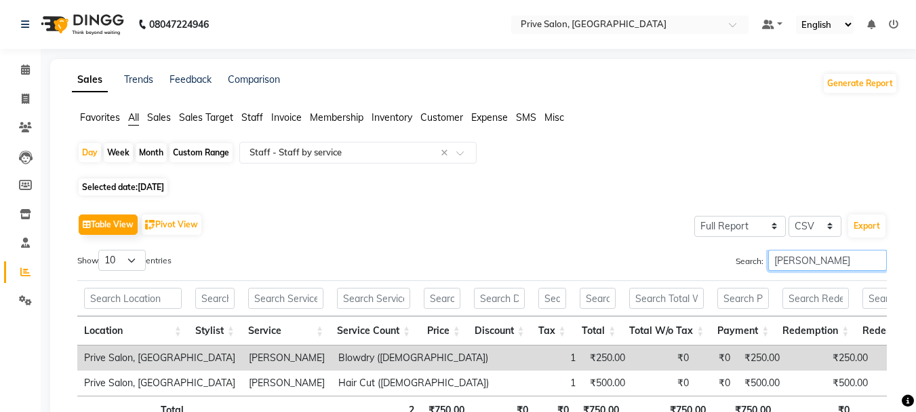
type input "[PERSON_NAME]"
click at [19, 100] on span at bounding box center [26, 100] width 24 height 16
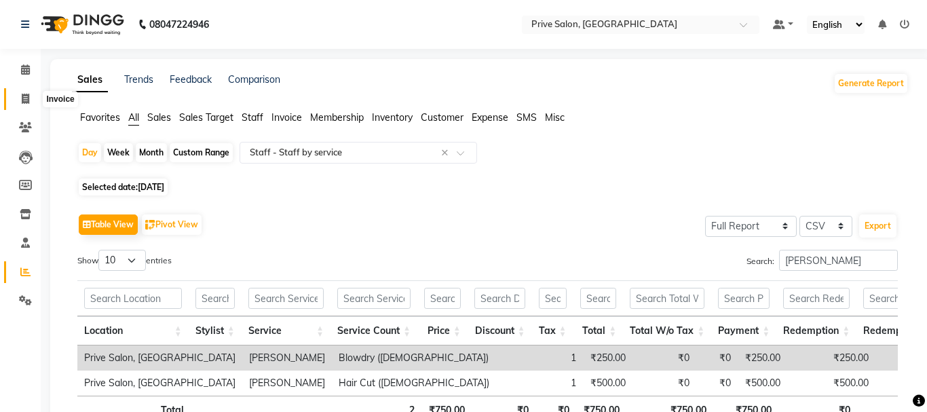
select select "service"
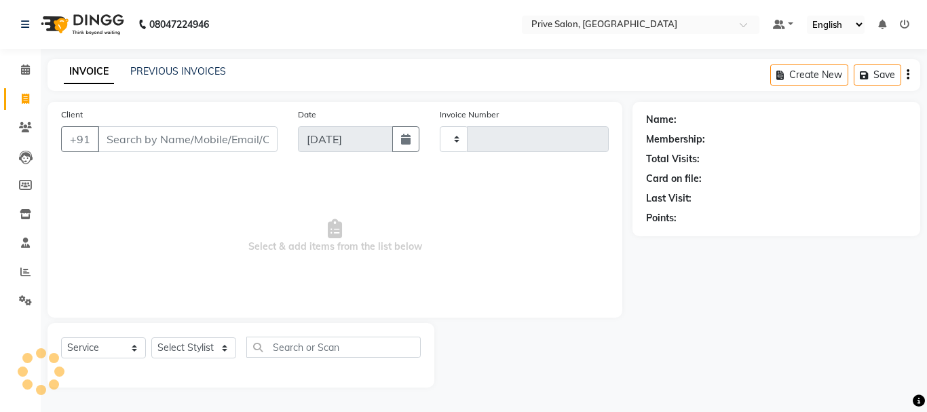
type input "7980"
select select "136"
click at [186, 137] on input "Client" at bounding box center [188, 139] width 180 height 26
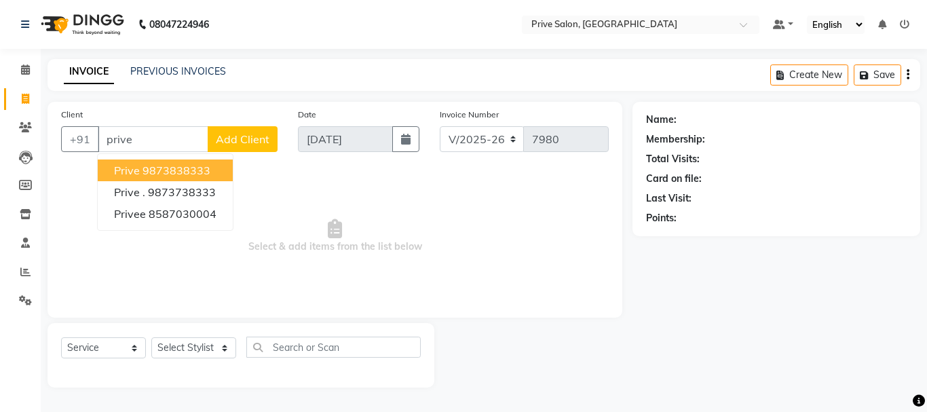
click at [202, 165] on ngb-highlight "9873838333" at bounding box center [176, 170] width 68 height 14
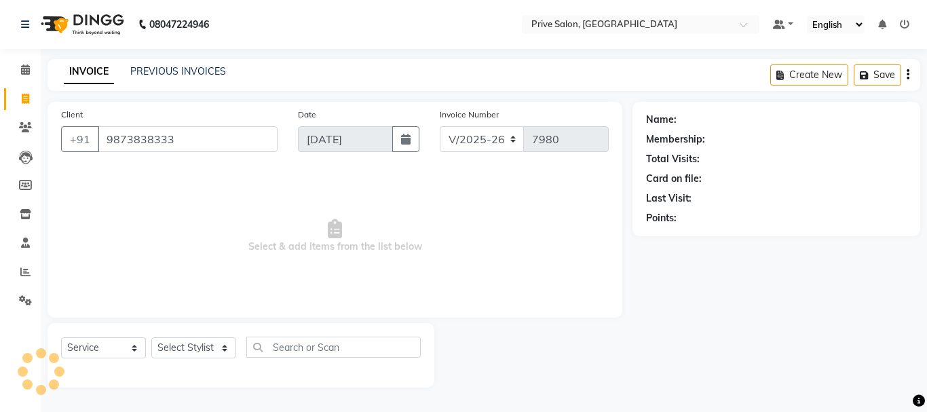
type input "9873838333"
click at [197, 346] on select "Select Stylist amit ARJUN [PERSON_NAME] [PERSON_NAME] GOLU [PERSON_NAME] isha […" at bounding box center [193, 347] width 85 height 21
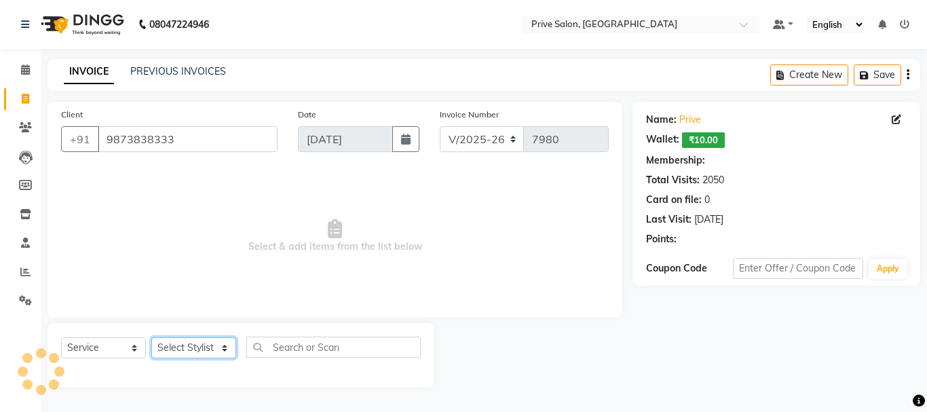
select select "1: Object"
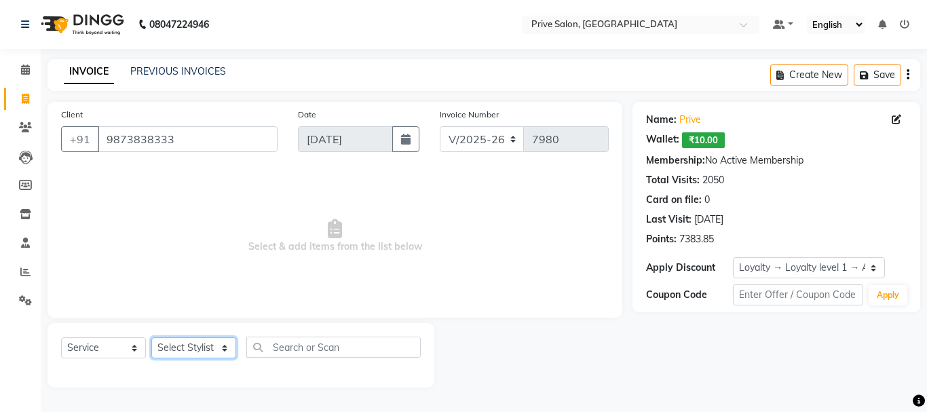
select select "4235"
click at [151, 337] on select "Select Stylist amit ARJUN [PERSON_NAME] [PERSON_NAME] GOLU [PERSON_NAME] isha […" at bounding box center [193, 347] width 85 height 21
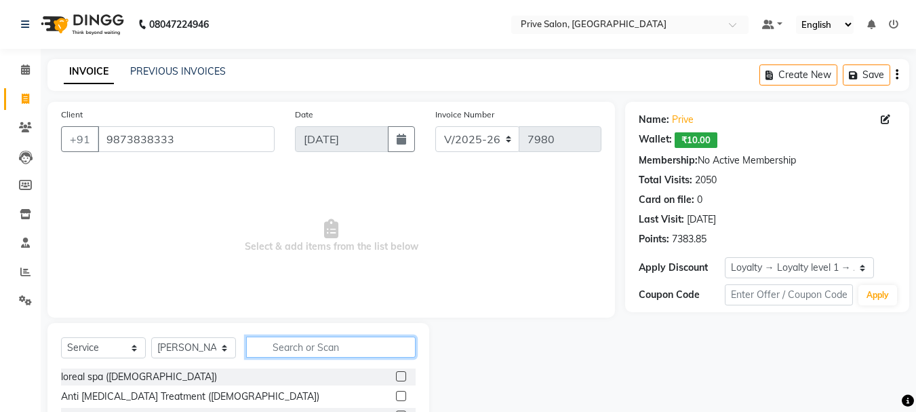
click at [330, 345] on input "text" at bounding box center [331, 346] width 170 height 21
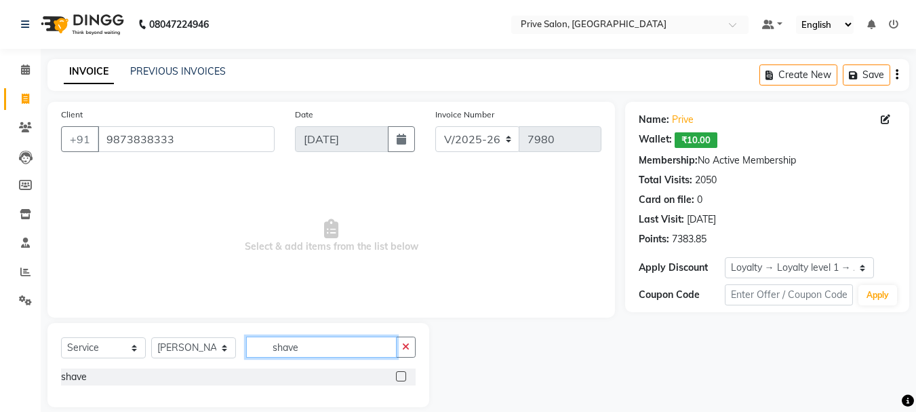
type input "shave"
click at [400, 378] on label at bounding box center [401, 376] width 10 height 10
click at [400, 378] on input "checkbox" at bounding box center [400, 376] width 9 height 9
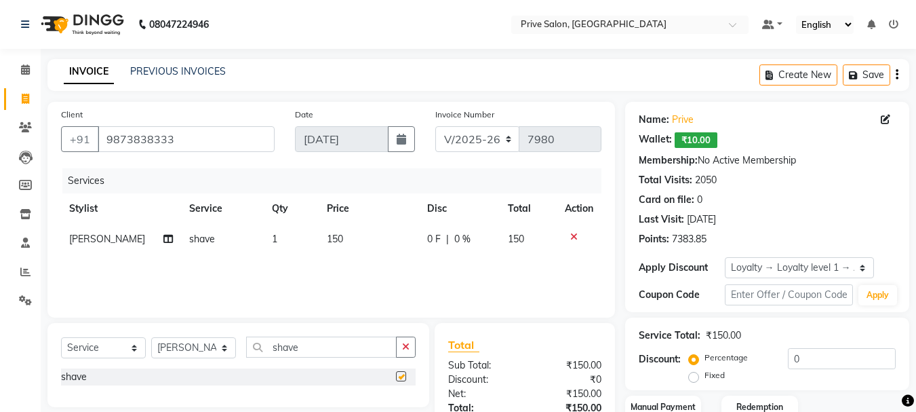
checkbox input "false"
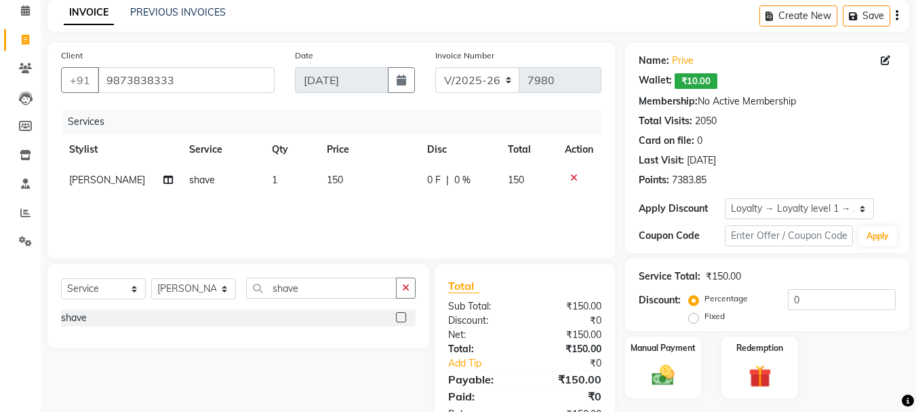
scroll to position [86, 0]
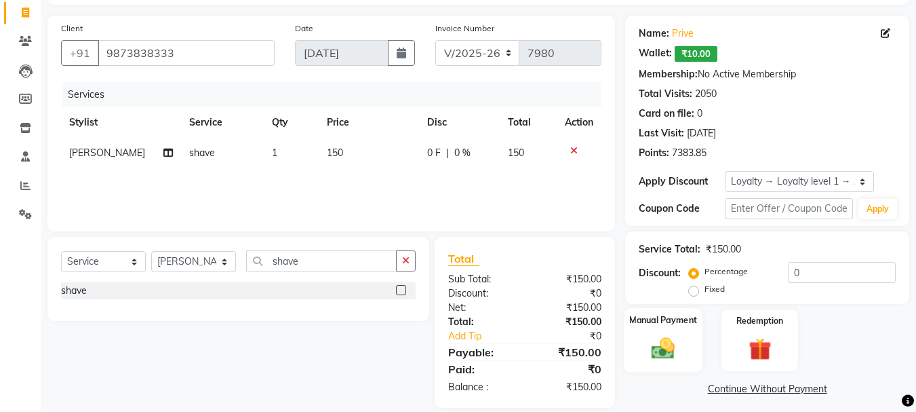
click at [661, 356] on img at bounding box center [663, 347] width 38 height 27
click at [742, 389] on span "CASH" at bounding box center [738, 390] width 29 height 16
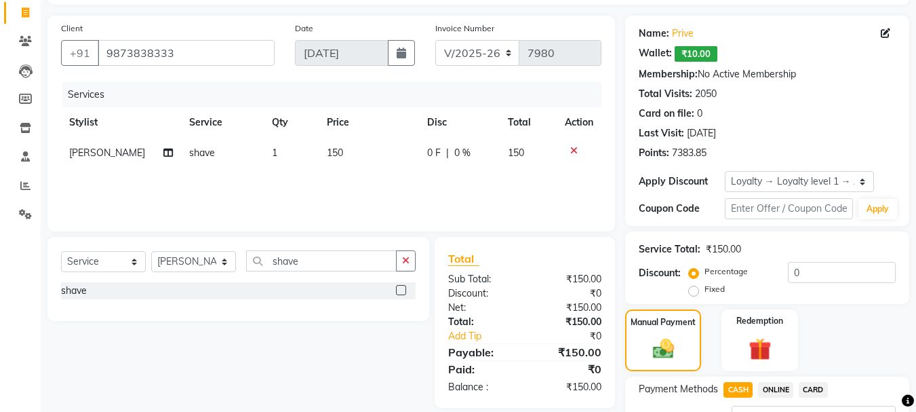
scroll to position [193, 0]
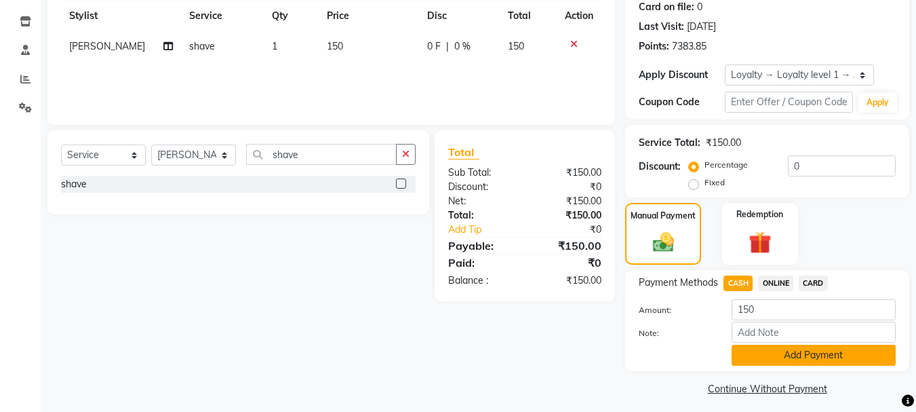
click at [812, 357] on button "Add Payment" at bounding box center [814, 355] width 164 height 21
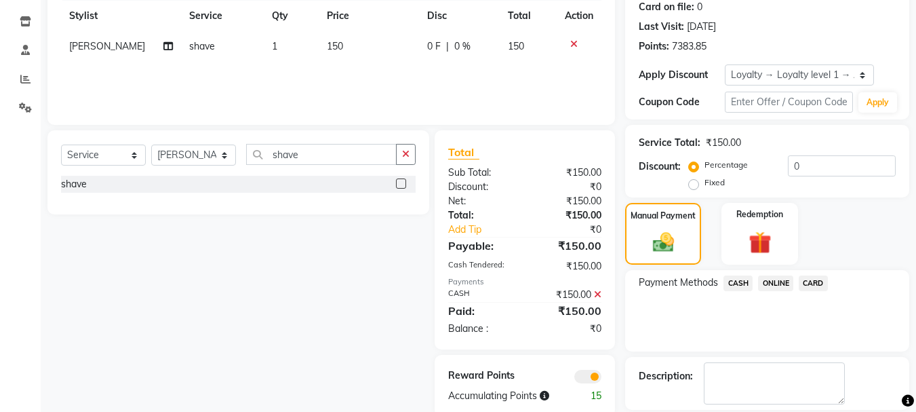
scroll to position [252, 0]
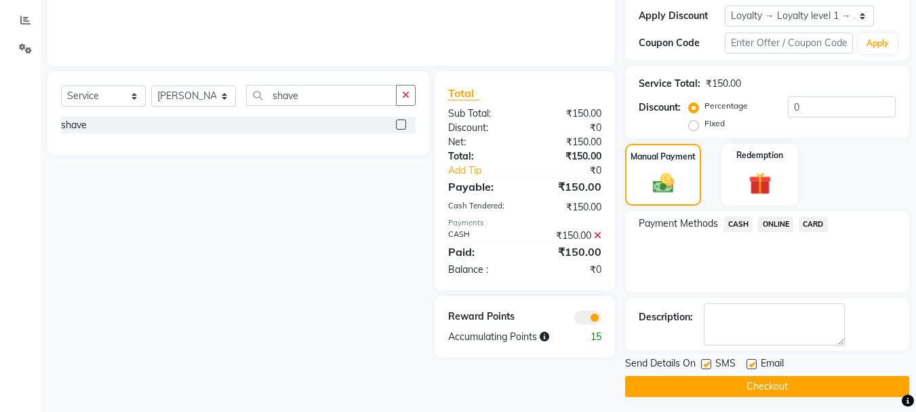
click at [853, 377] on button "Checkout" at bounding box center [767, 386] width 284 height 21
